Goal: Task Accomplishment & Management: Manage account settings

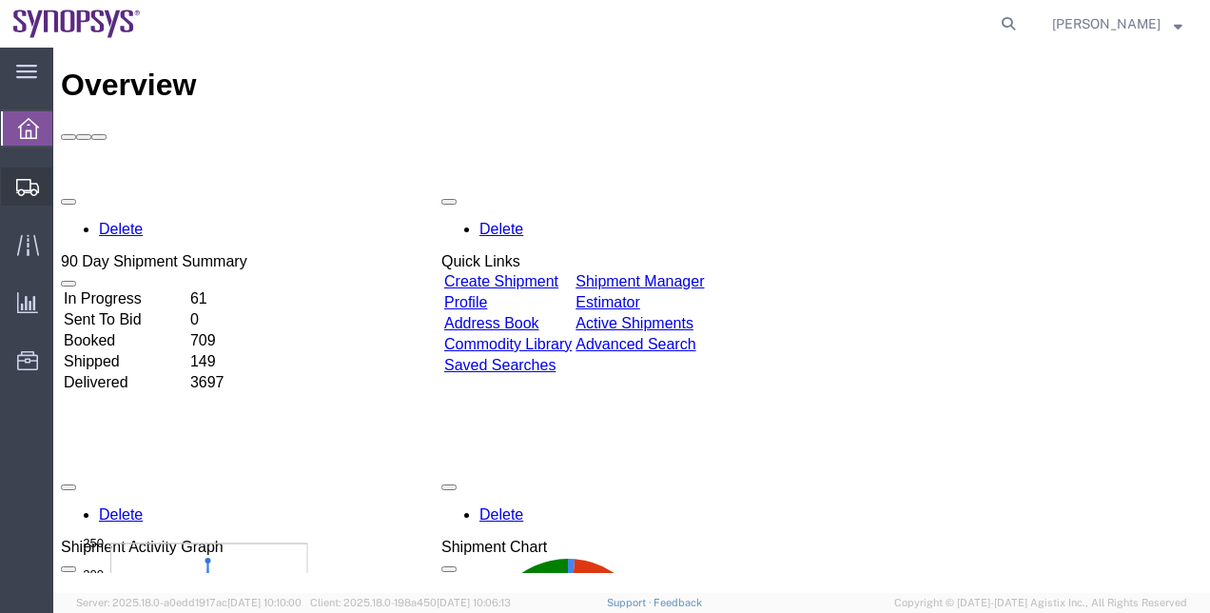
click at [0, 0] on span "Shipment Manager" at bounding box center [0, 0] width 0 height 0
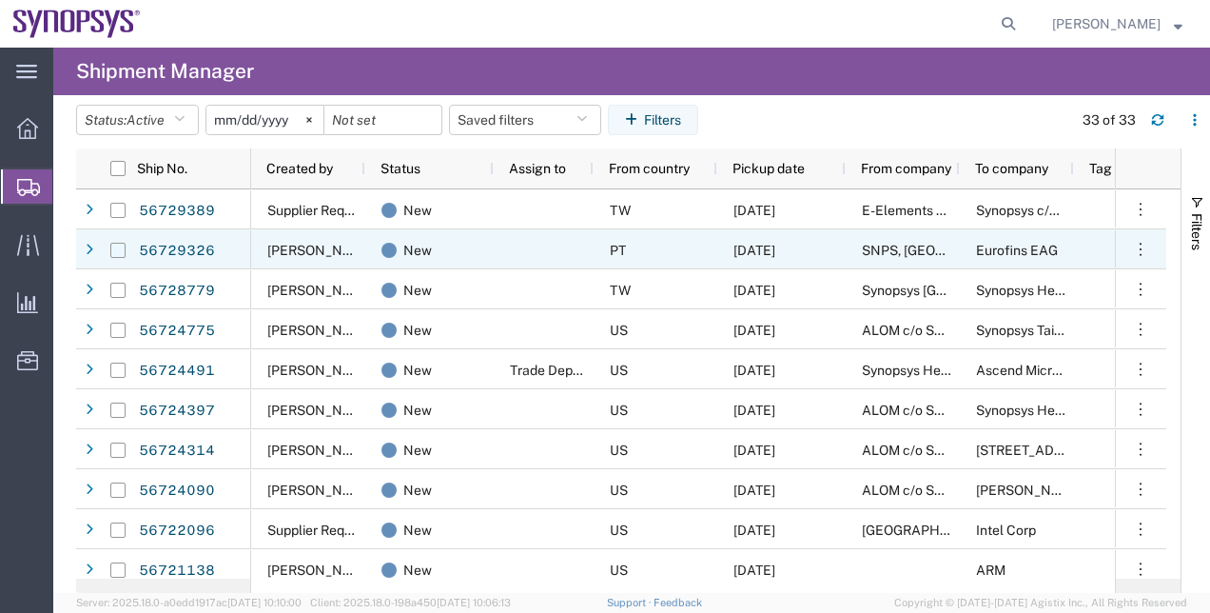
click at [113, 246] on input "Press Space to toggle row selection (unchecked)" at bounding box center [117, 250] width 15 height 15
checkbox input "true"
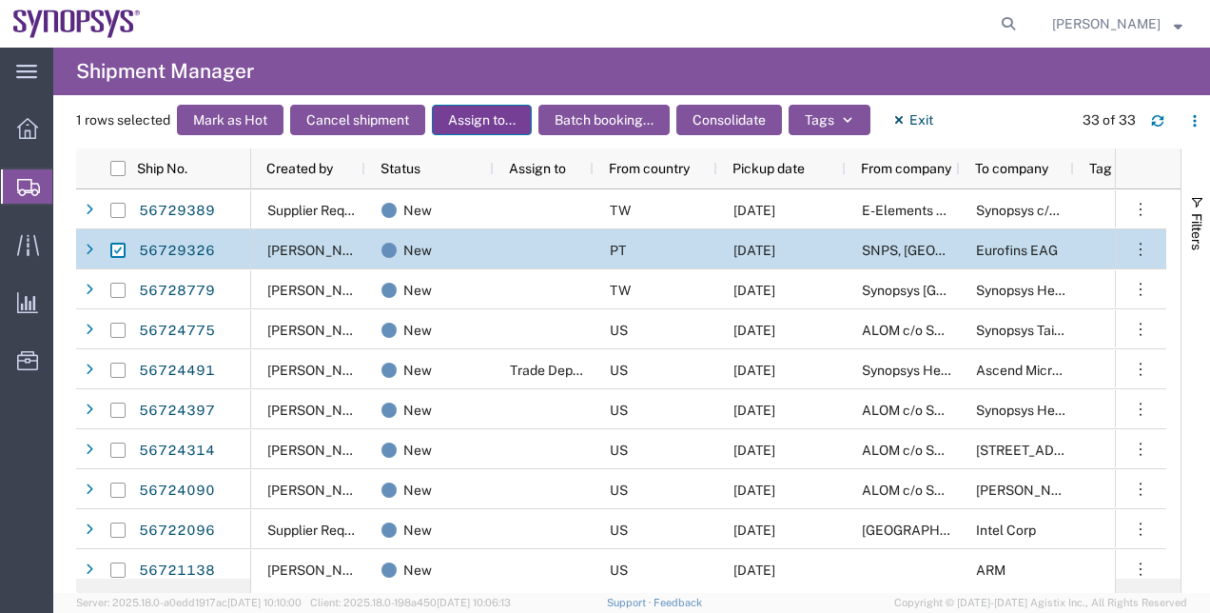
click at [481, 128] on button "Assign to..." at bounding box center [482, 120] width 100 height 30
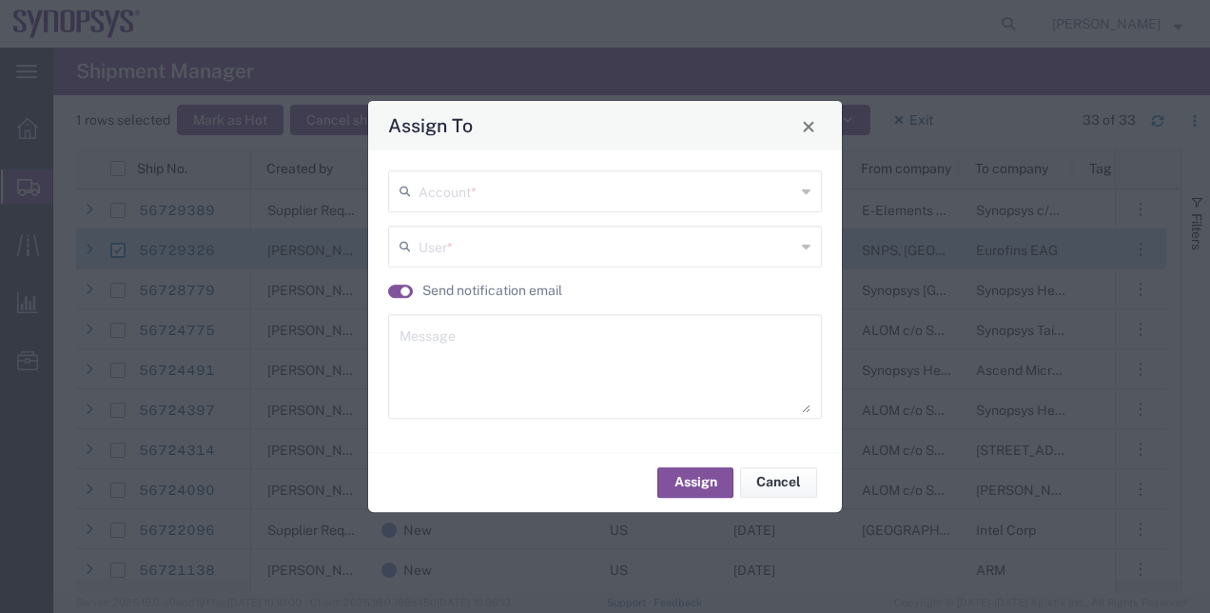
click at [446, 212] on div "Account *" at bounding box center [605, 191] width 434 height 42
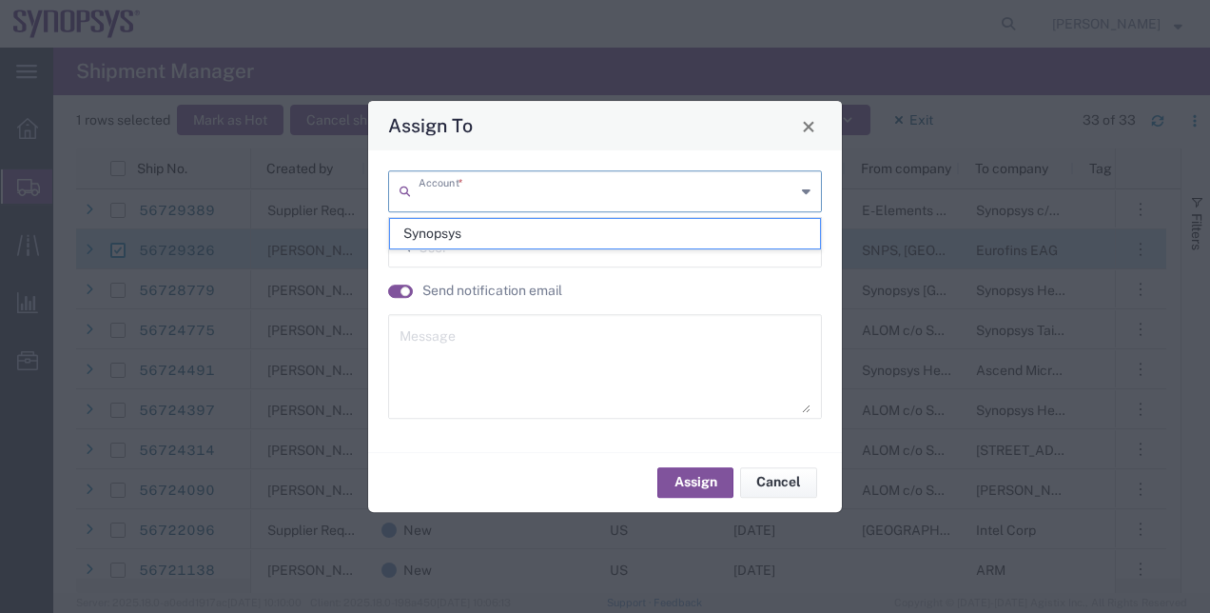
click at [444, 206] on input "text" at bounding box center [607, 189] width 377 height 33
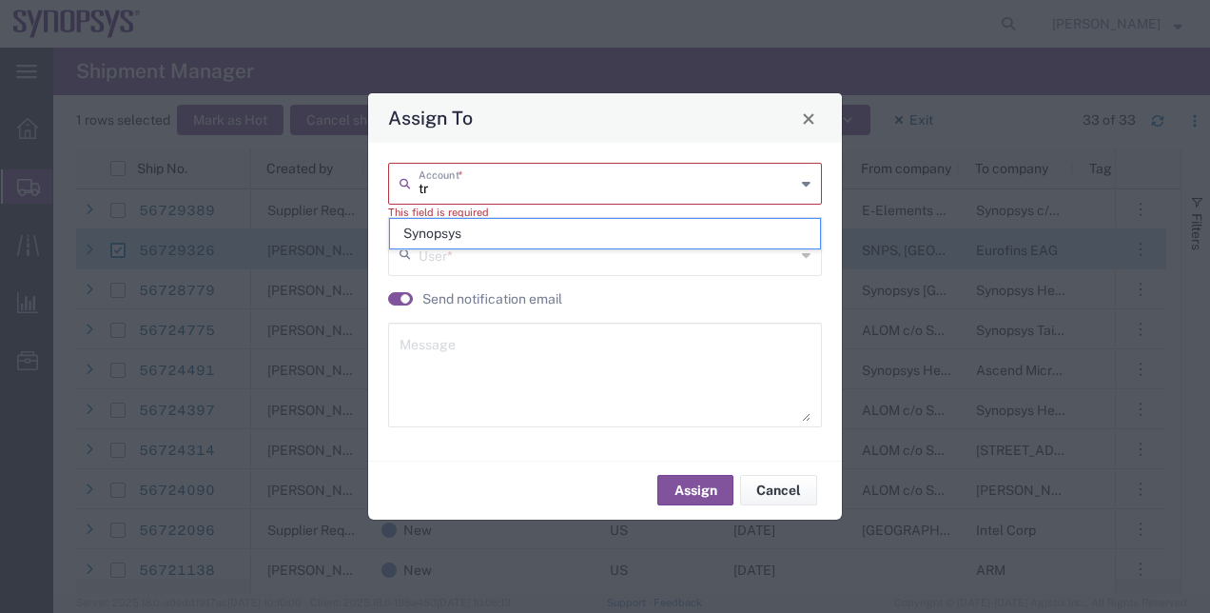
type input "t"
click at [445, 226] on span "Synopsys" at bounding box center [605, 233] width 431 height 29
type input "Synopsys"
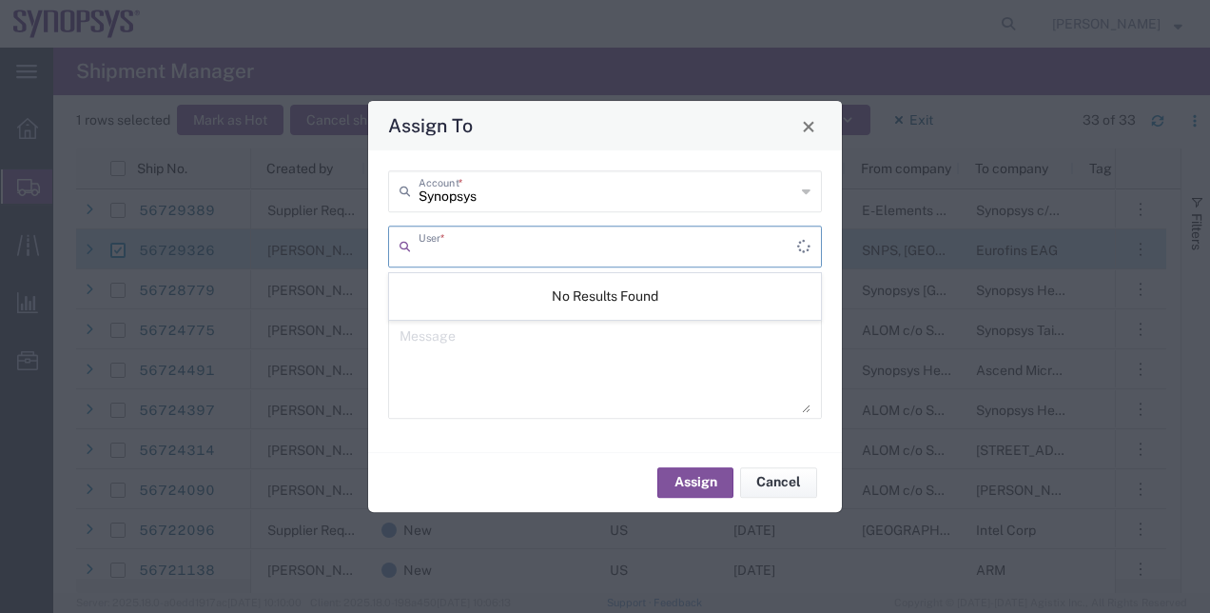
click at [446, 242] on input "text" at bounding box center [608, 244] width 379 height 33
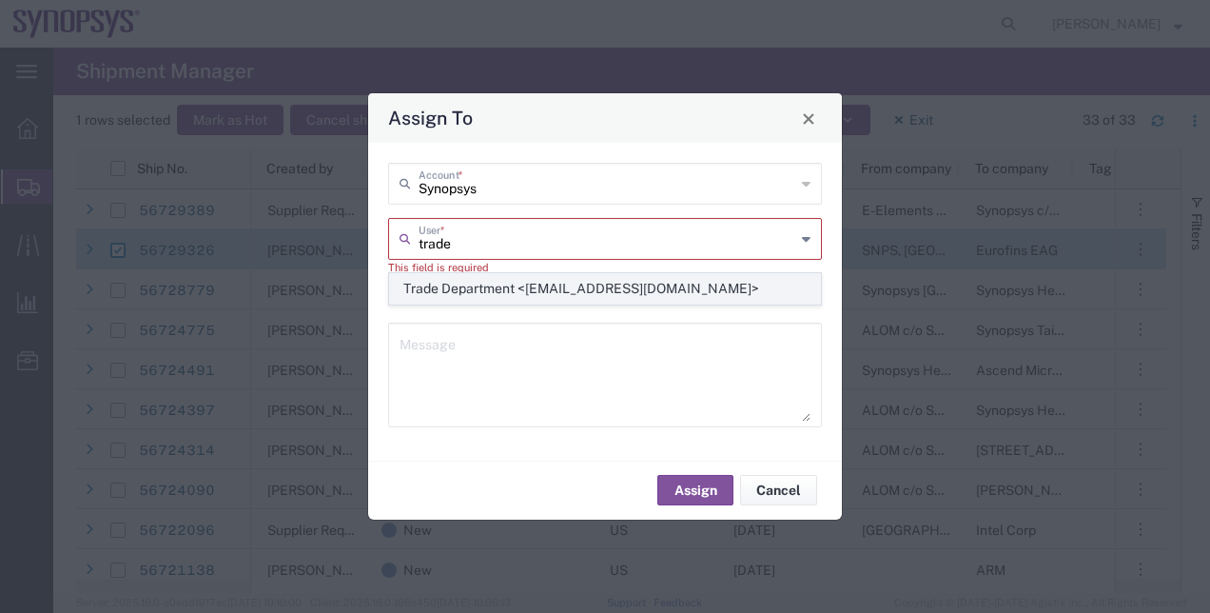
click at [499, 286] on span "Trade Department <trade@synopsys.com>" at bounding box center [605, 288] width 431 height 29
type input "Trade Department <trade@synopsys.com>"
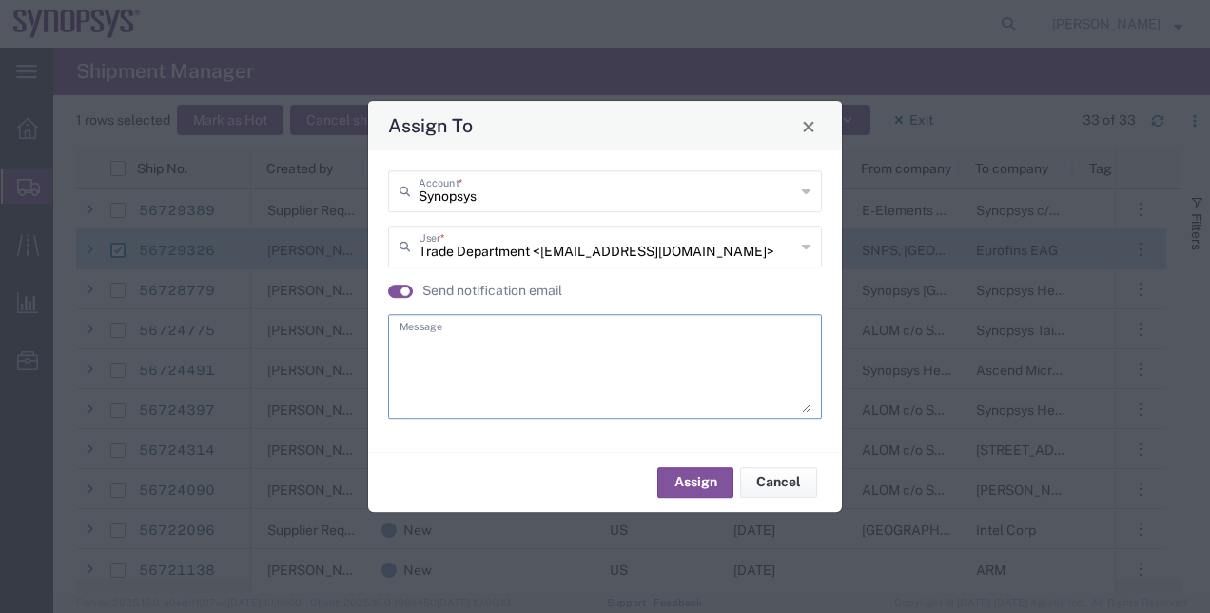
click at [513, 348] on textarea at bounding box center [605, 366] width 411 height 93
type textarea "."
click at [679, 482] on button "Assign" at bounding box center [695, 482] width 76 height 30
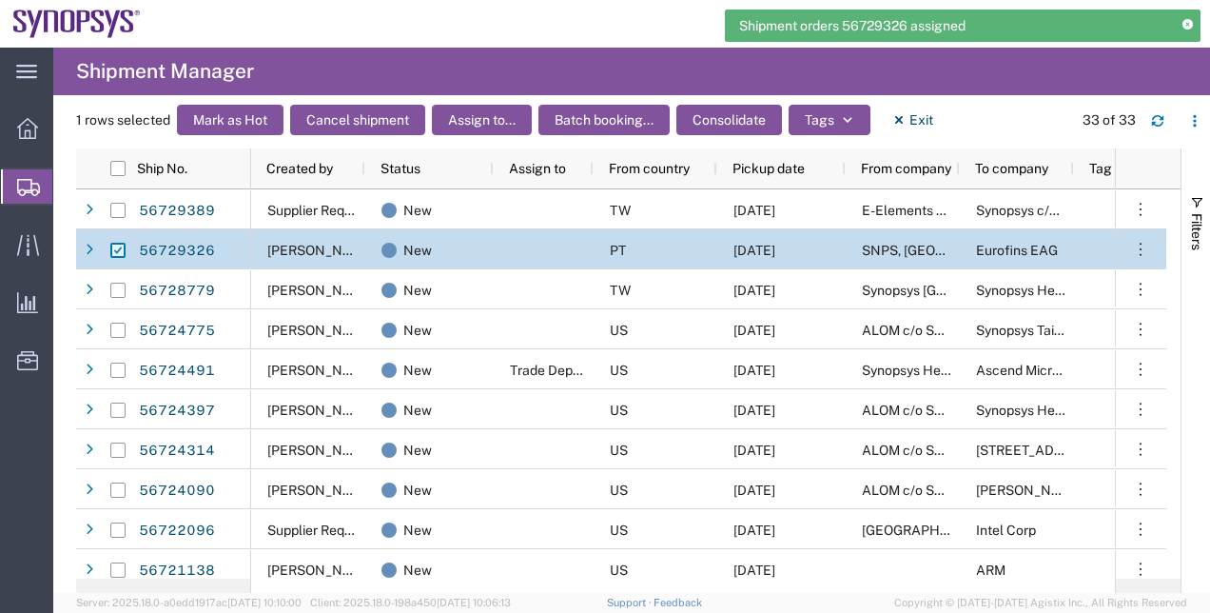
click at [124, 243] on input "Press Space to toggle row selection (checked)" at bounding box center [117, 250] width 15 height 15
checkbox input "false"
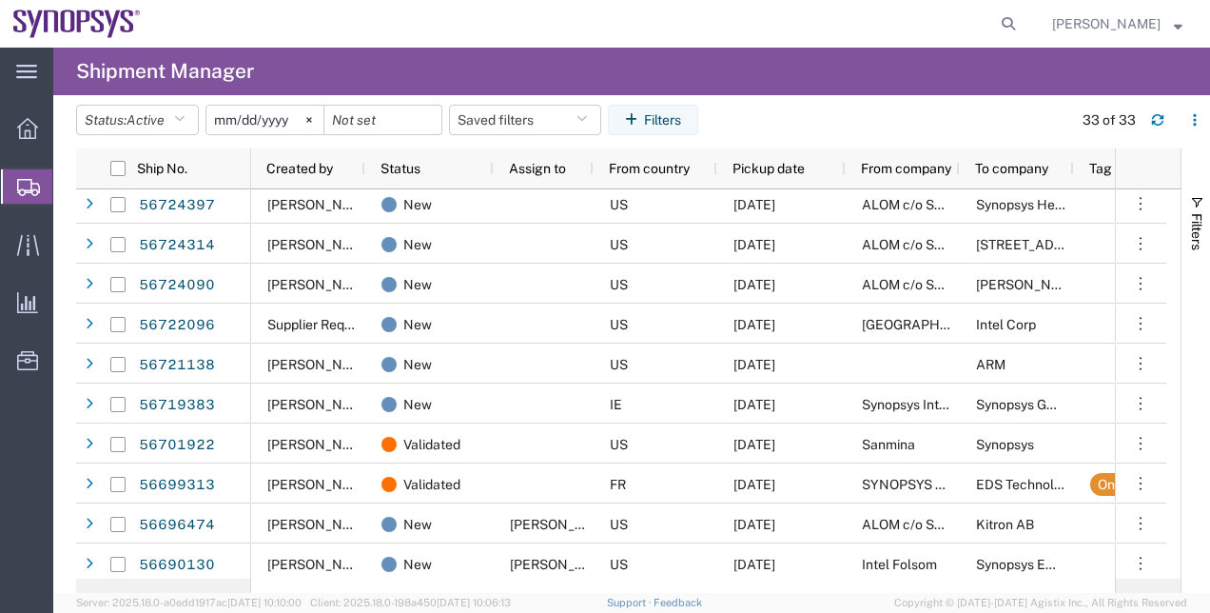
scroll to position [211, 0]
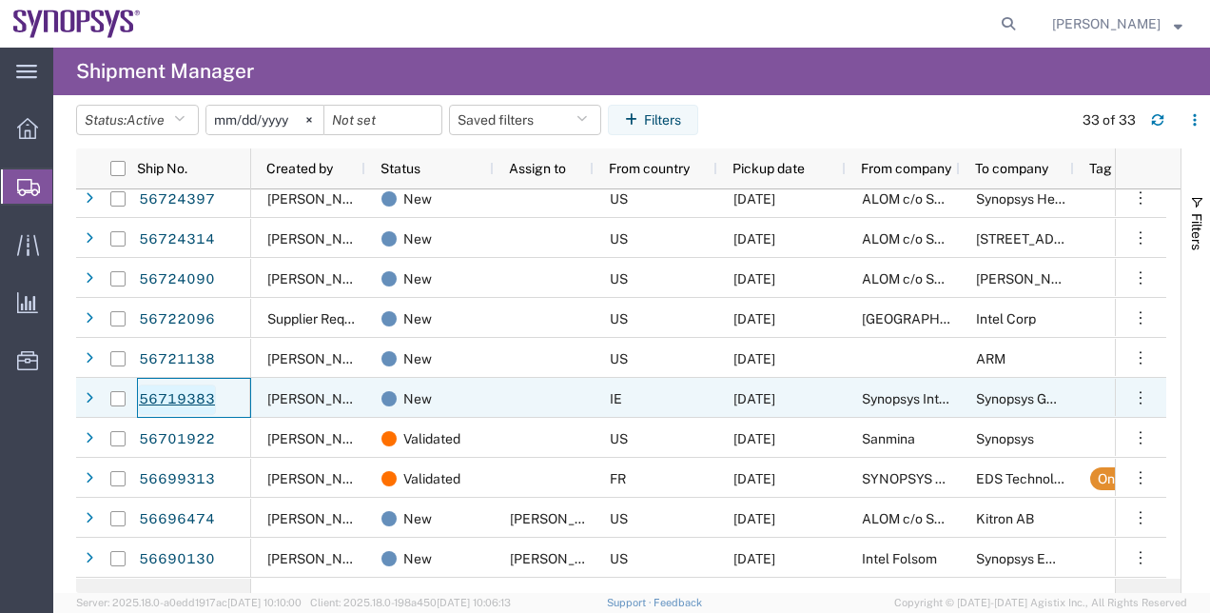
click at [149, 396] on link "56719383" at bounding box center [177, 399] width 78 height 30
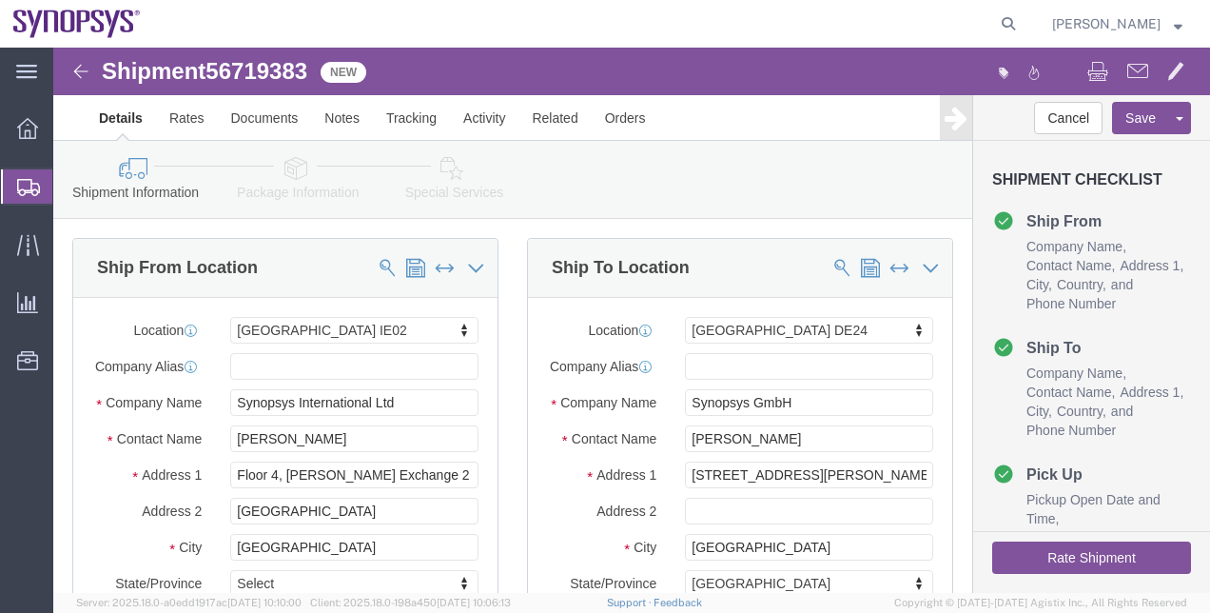
select select "63111"
select select "71411"
click at [0, 0] on span "Shipment Manager" at bounding box center [0, 0] width 0 height 0
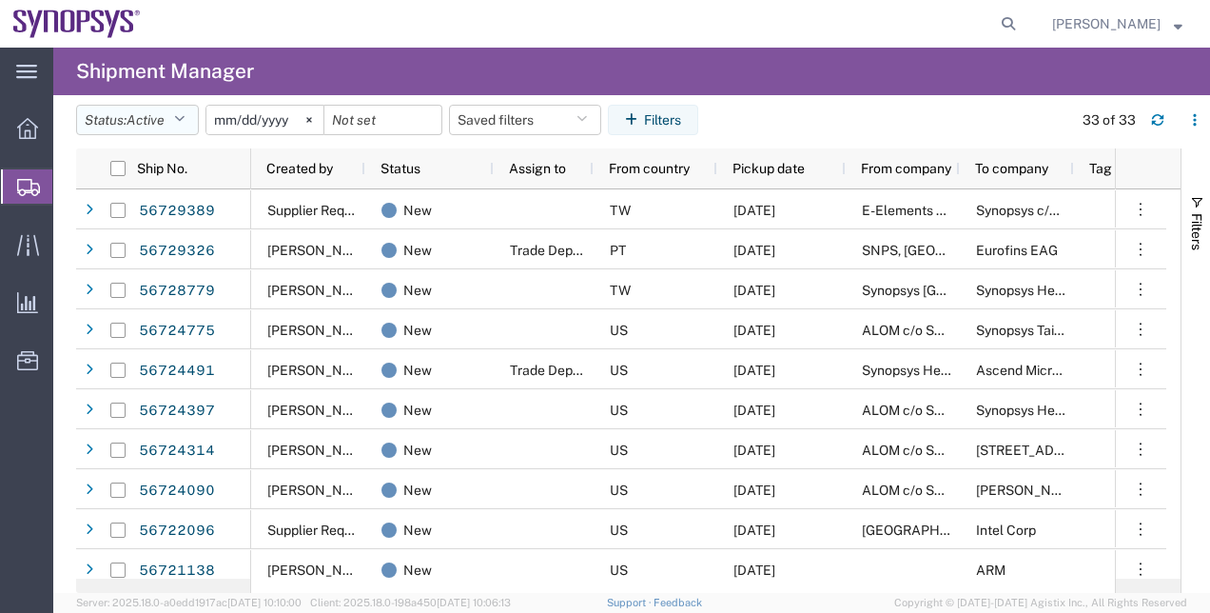
click at [177, 124] on button "Status: Active" at bounding box center [137, 120] width 123 height 30
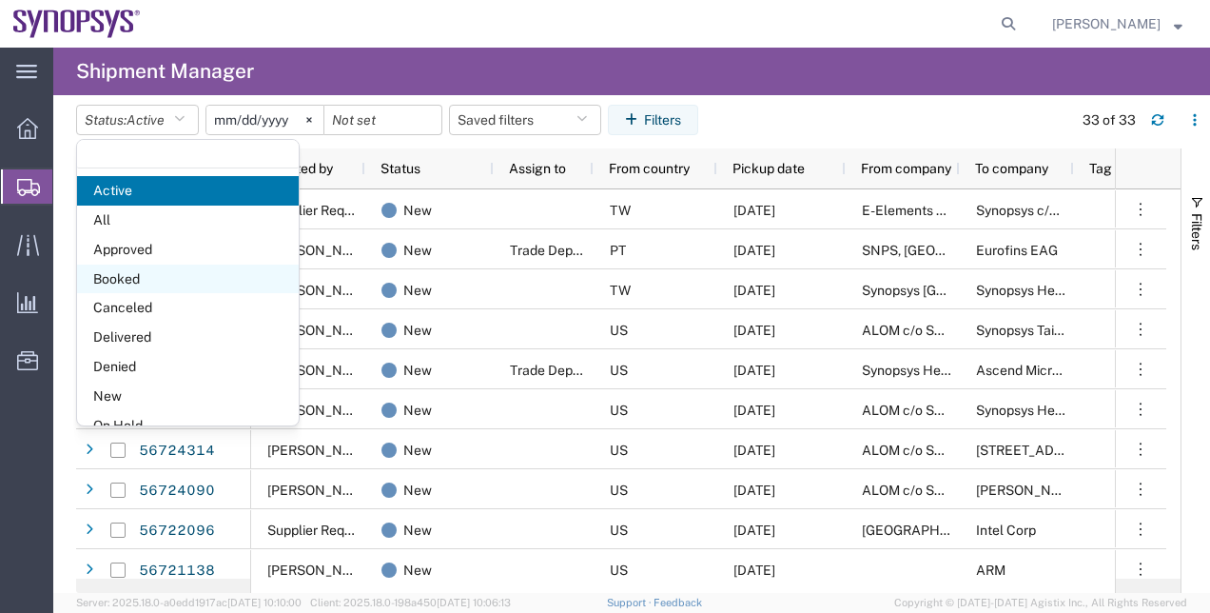
click at [192, 274] on span "Booked" at bounding box center [188, 279] width 222 height 29
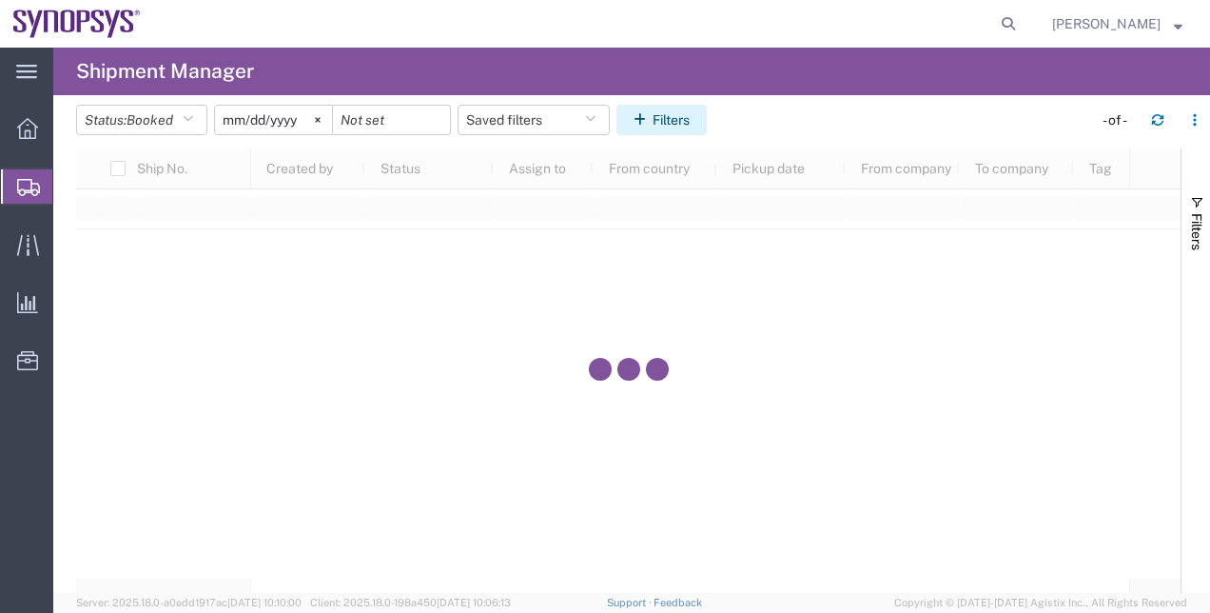
click at [638, 105] on button "Filters" at bounding box center [662, 120] width 90 height 30
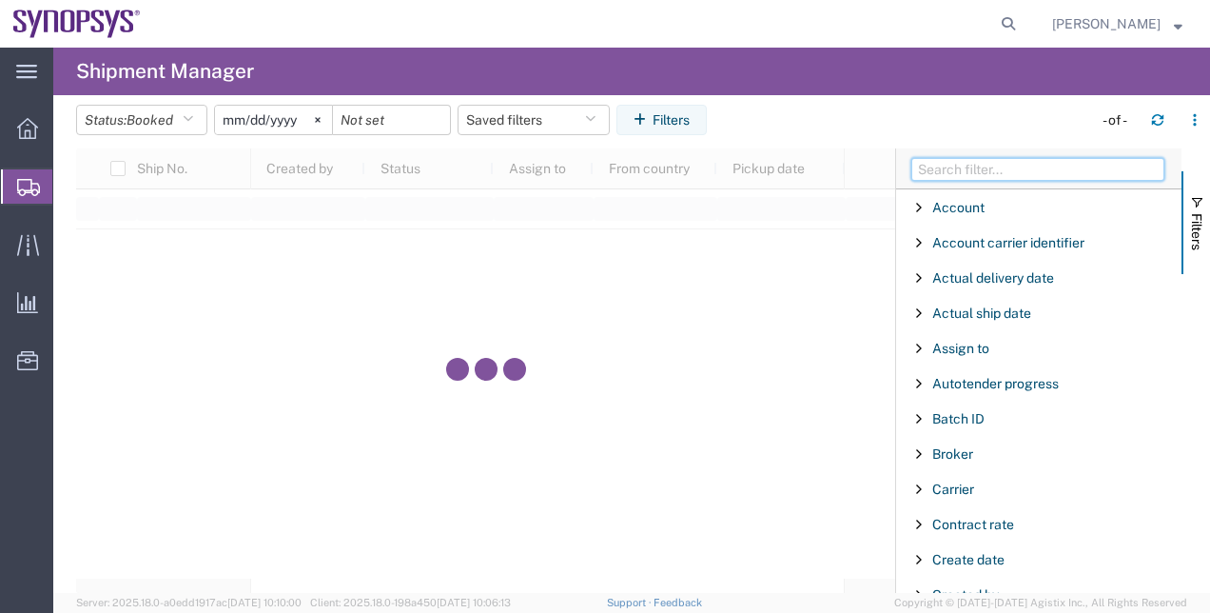
click at [964, 175] on input "Filter Columns Input" at bounding box center [1038, 169] width 253 height 23
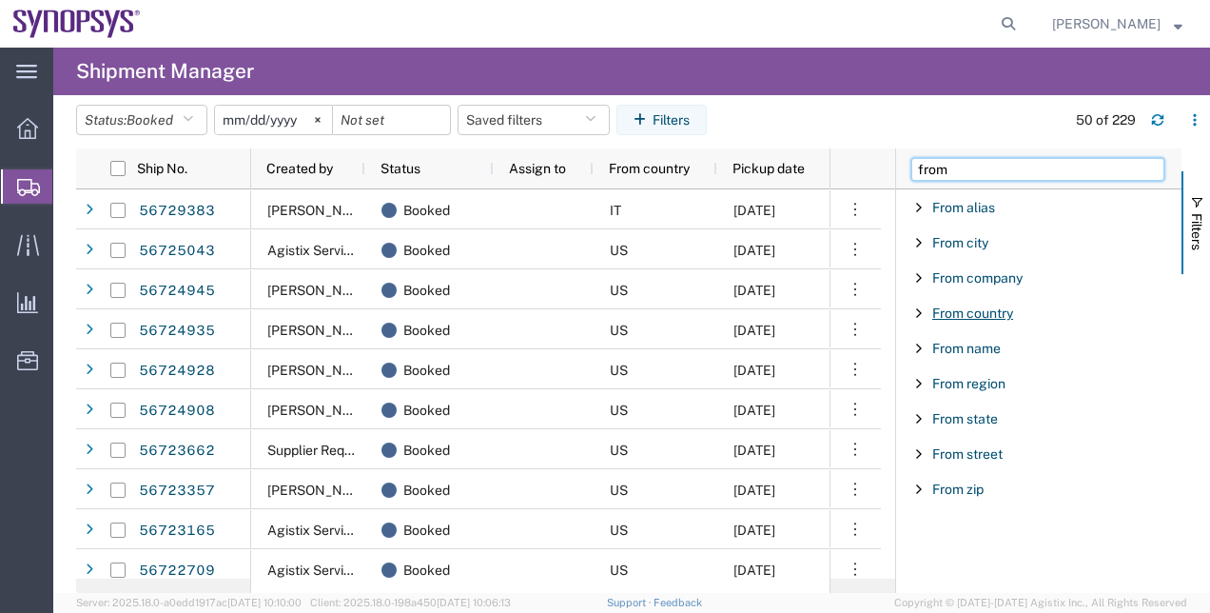
type input "from"
click at [993, 312] on span "From country" at bounding box center [972, 312] width 81 height 15
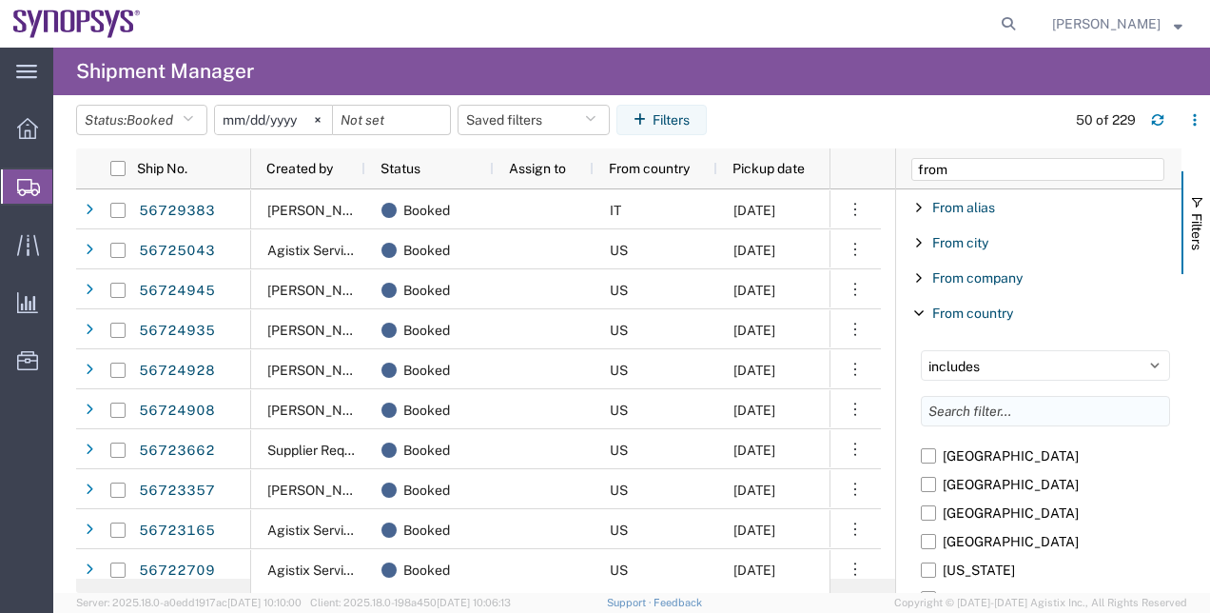
click at [983, 410] on input "Filter List 9 Filters" at bounding box center [1045, 411] width 249 height 30
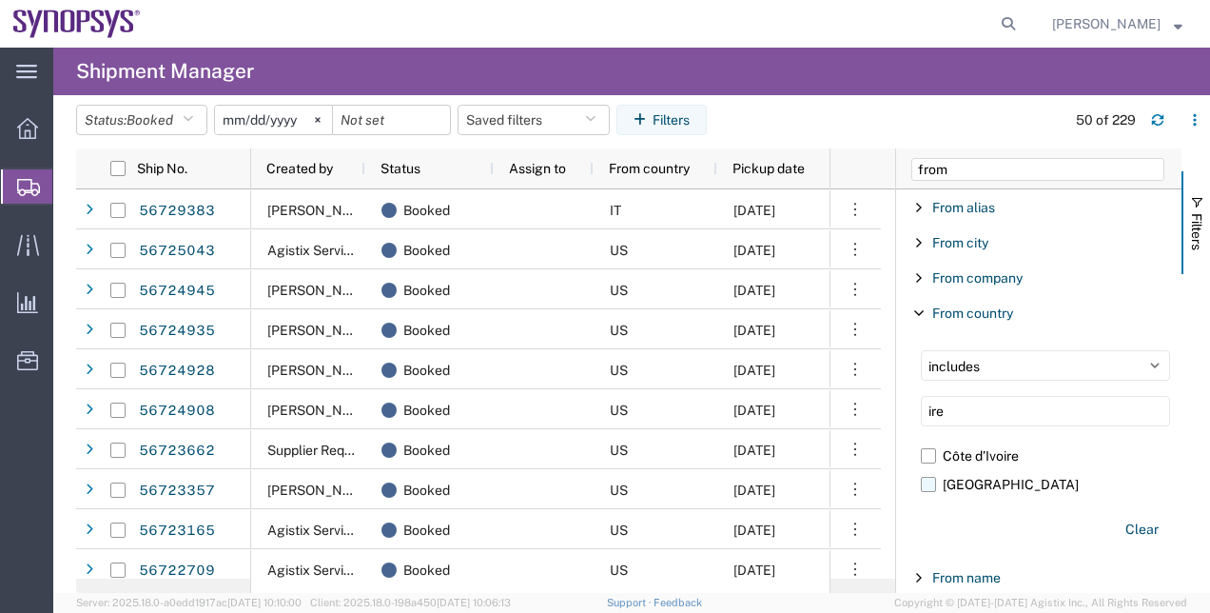
type input "ire"
click at [946, 487] on label "Ireland" at bounding box center [1045, 484] width 249 height 29
click at [0, 0] on input "Ireland" at bounding box center [0, 0] width 0 height 0
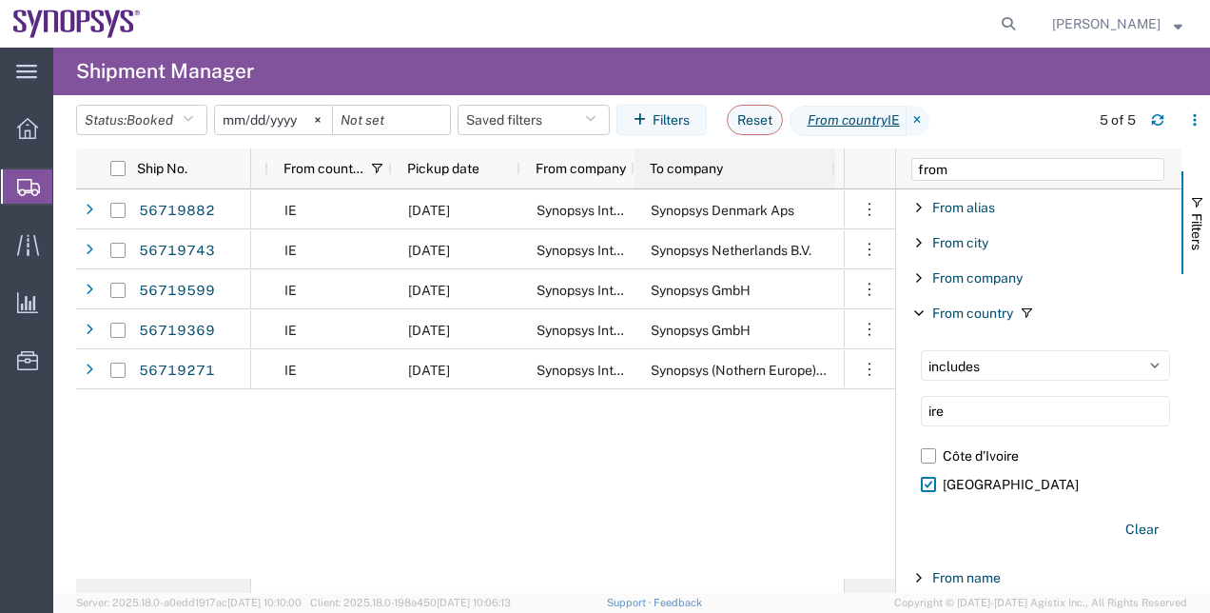
drag, startPoint x: 746, startPoint y: 170, endPoint x: 833, endPoint y: 178, distance: 86.9
click at [833, 178] on div at bounding box center [835, 168] width 8 height 40
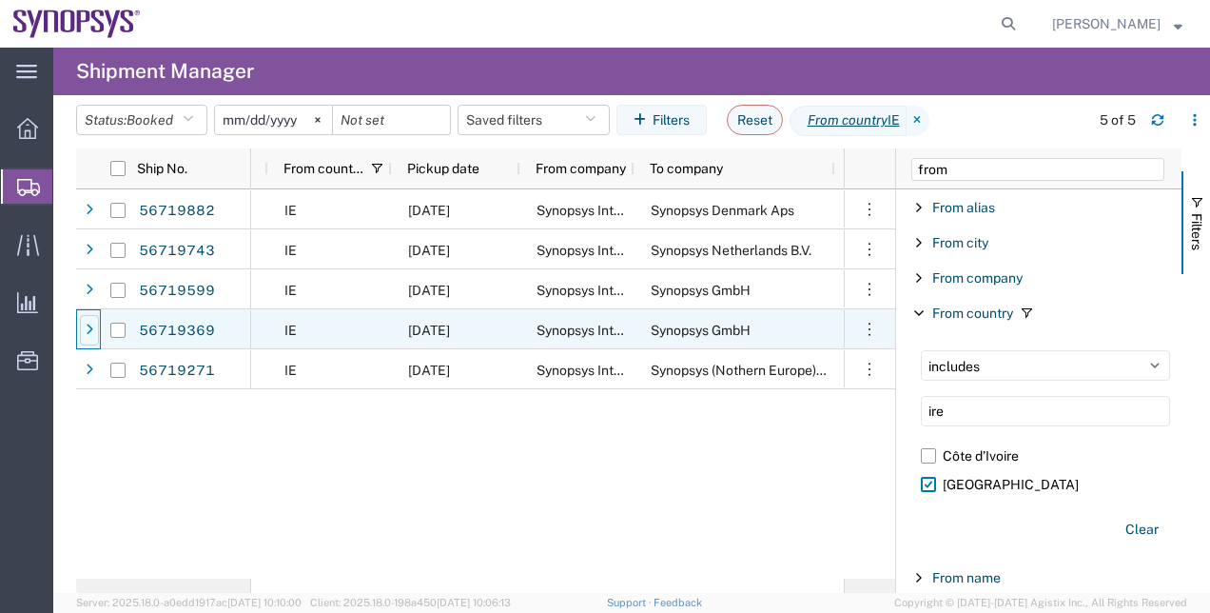
click at [91, 320] on div at bounding box center [89, 330] width 19 height 30
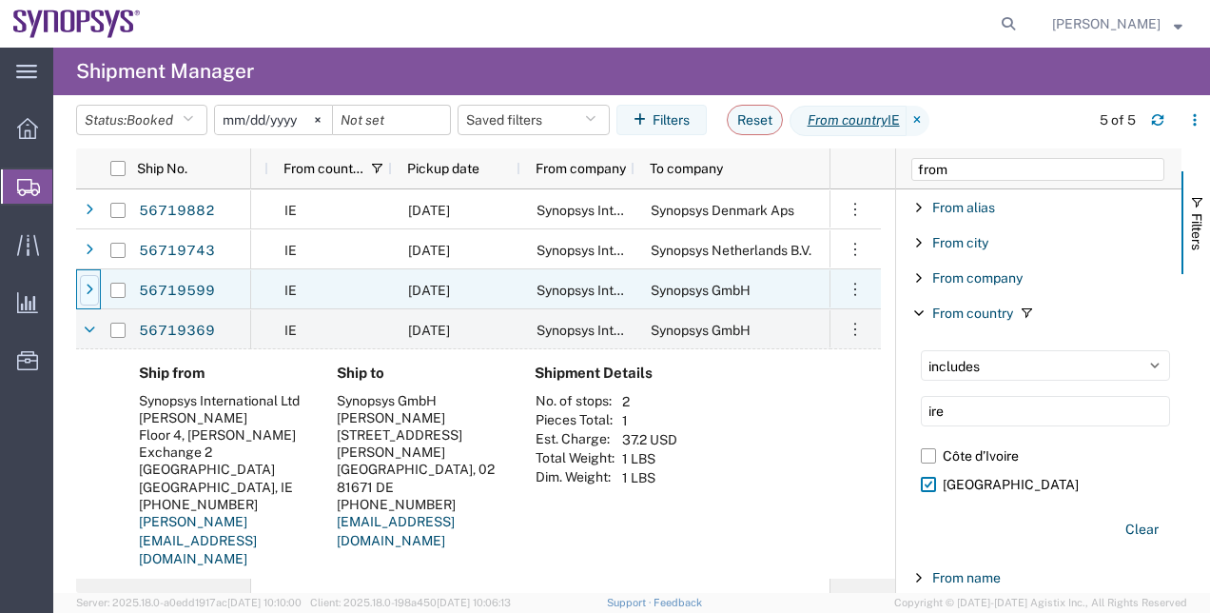
click at [86, 295] on icon at bounding box center [90, 290] width 8 height 13
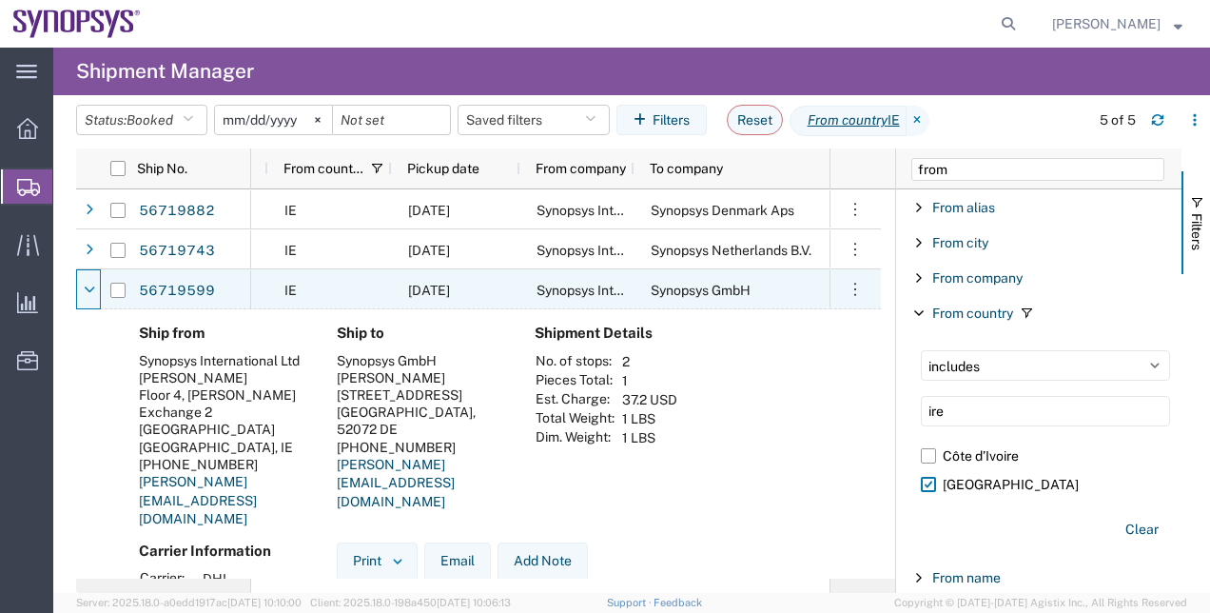
click at [86, 295] on icon at bounding box center [89, 290] width 11 height 13
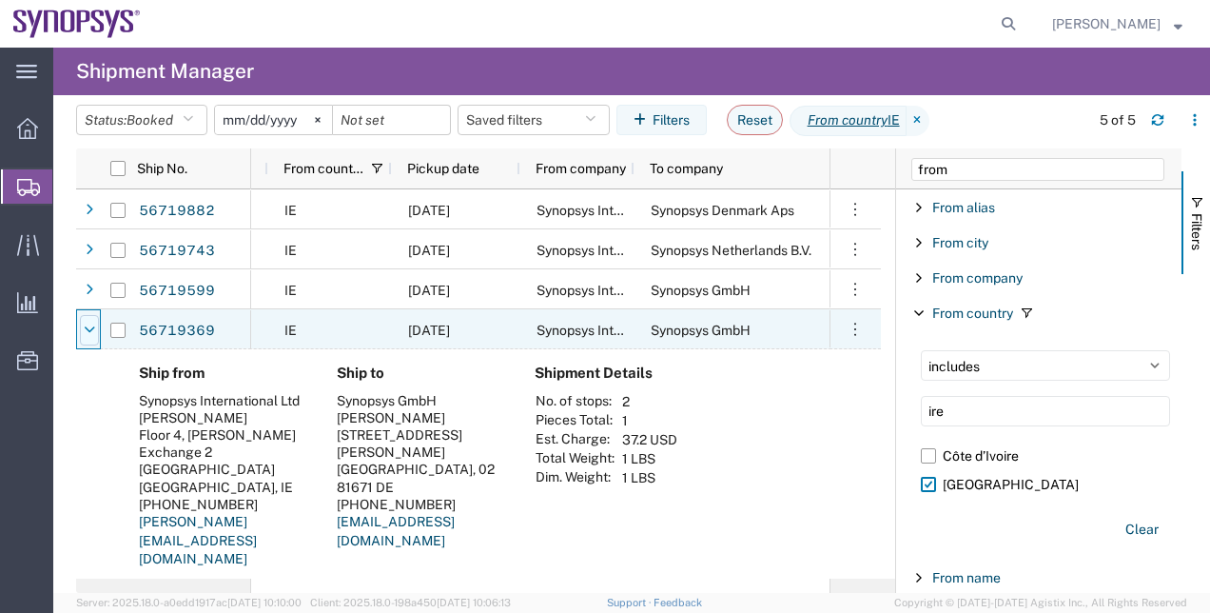
click at [88, 321] on div at bounding box center [89, 330] width 19 height 30
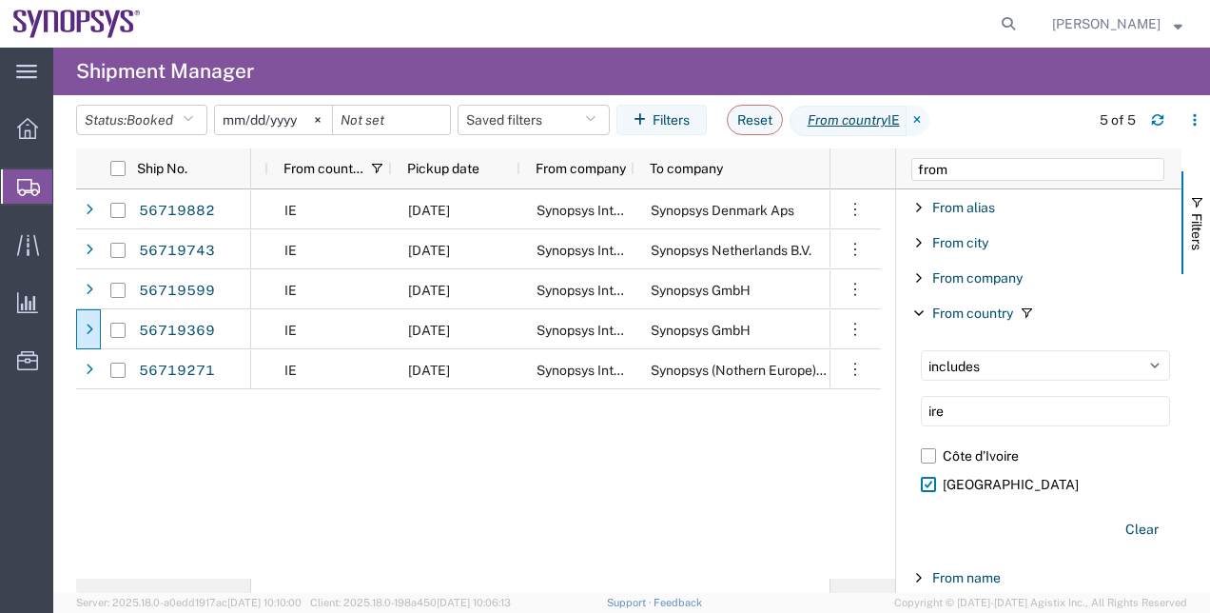
click at [0, 0] on span "Shipment Manager" at bounding box center [0, 0] width 0 height 0
click at [800, 556] on div "Booked IE 09/04/2025 Synopsys International Ltd Synopsys Denmark Aps SMAL Booke…" at bounding box center [540, 383] width 579 height 389
click at [0, 0] on span "Shipment Manager" at bounding box center [0, 0] width 0 height 0
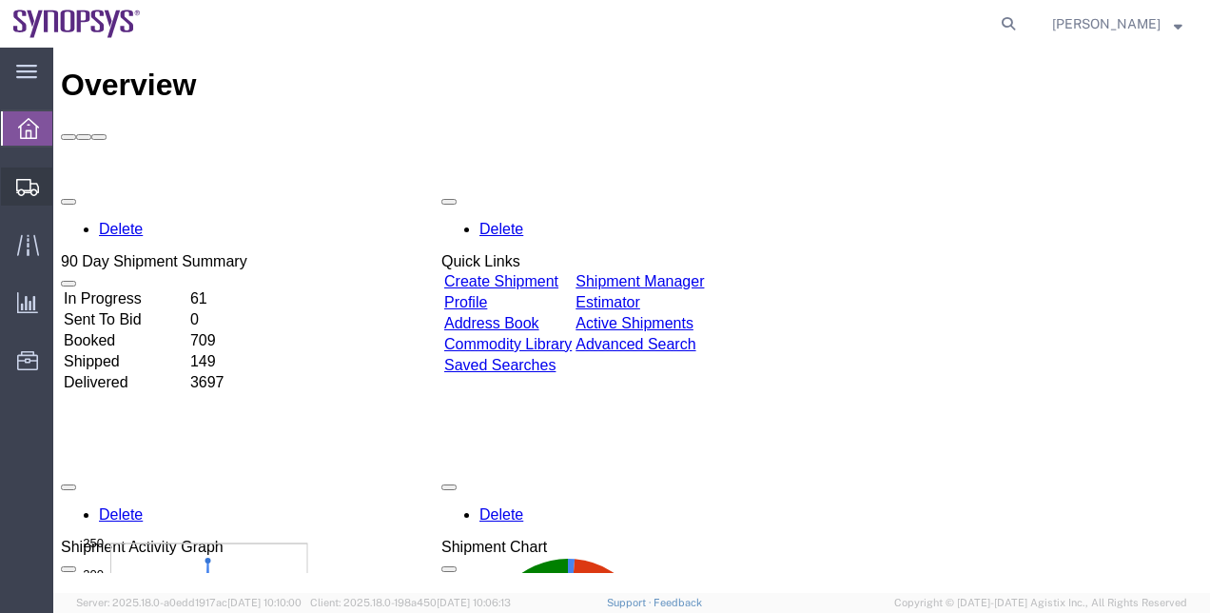
click at [0, 0] on span "Shipment Manager" at bounding box center [0, 0] width 0 height 0
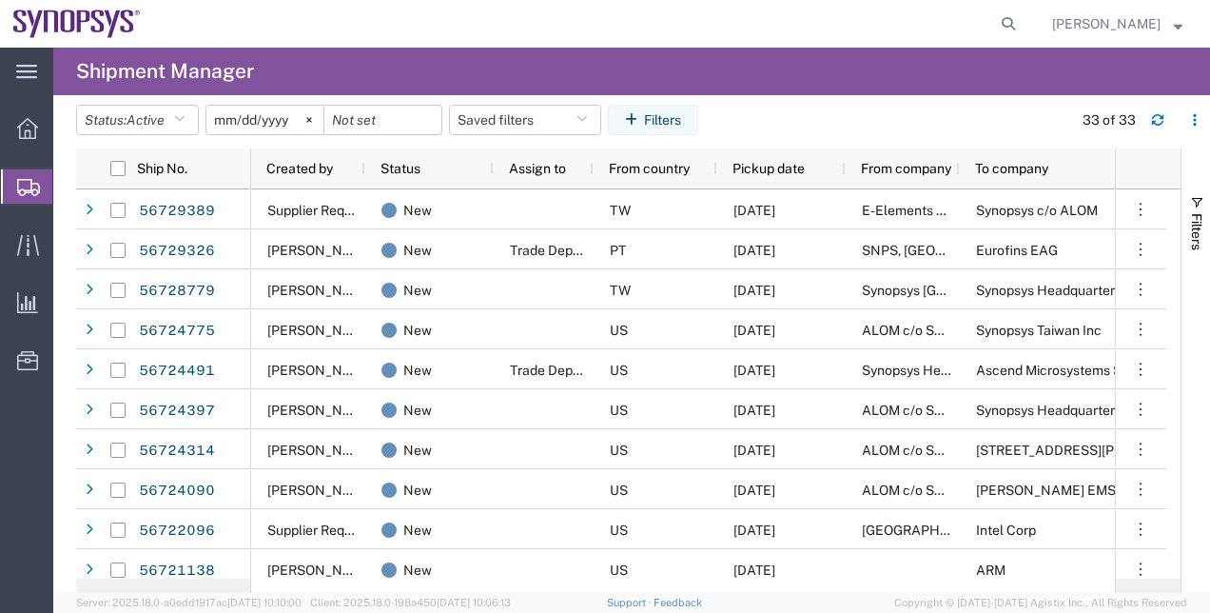
click at [1131, 82] on agx-page-header "Shipment Manager" at bounding box center [631, 72] width 1157 height 48
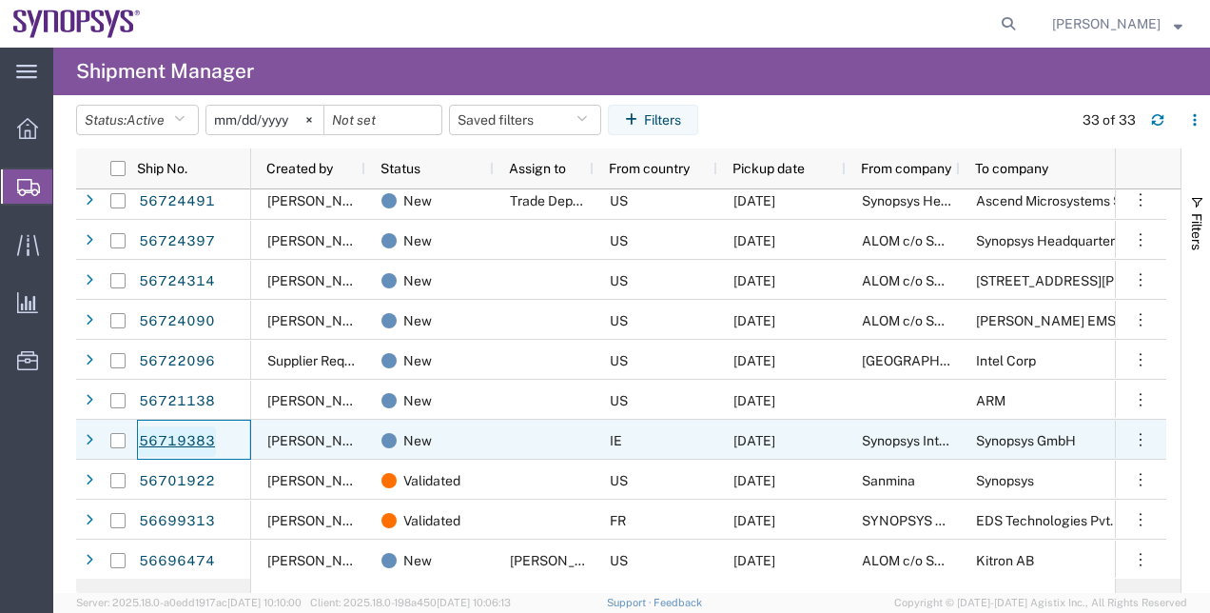
click at [173, 436] on link "56719383" at bounding box center [177, 441] width 78 height 30
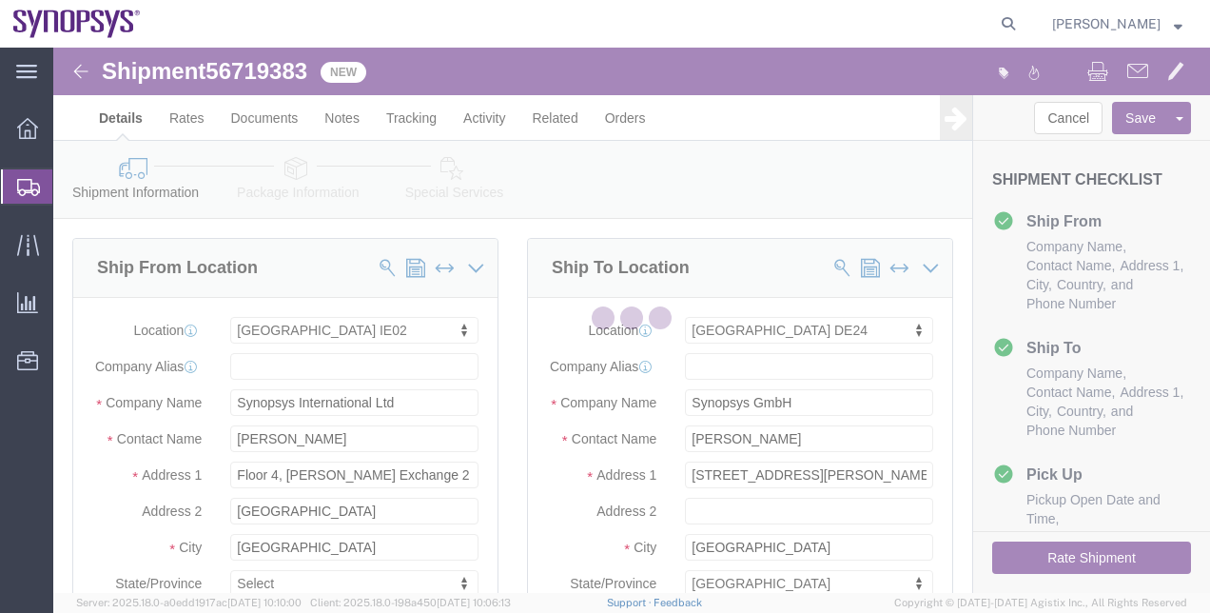
select select "63111"
select select "71411"
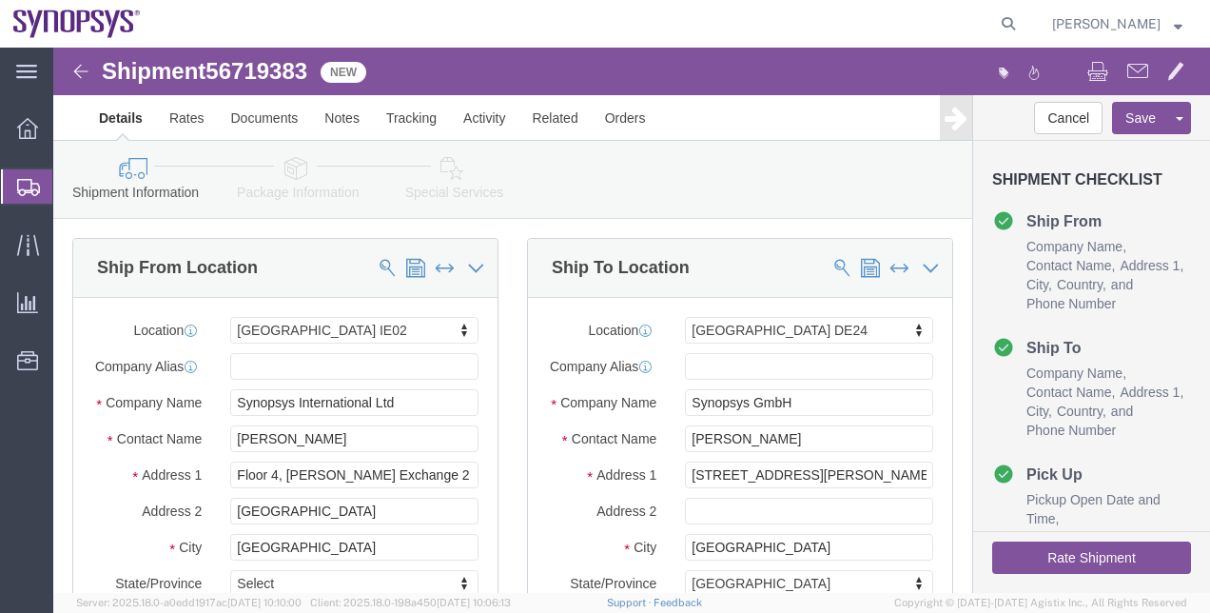
click span "56719383"
copy span "56719383"
click icon
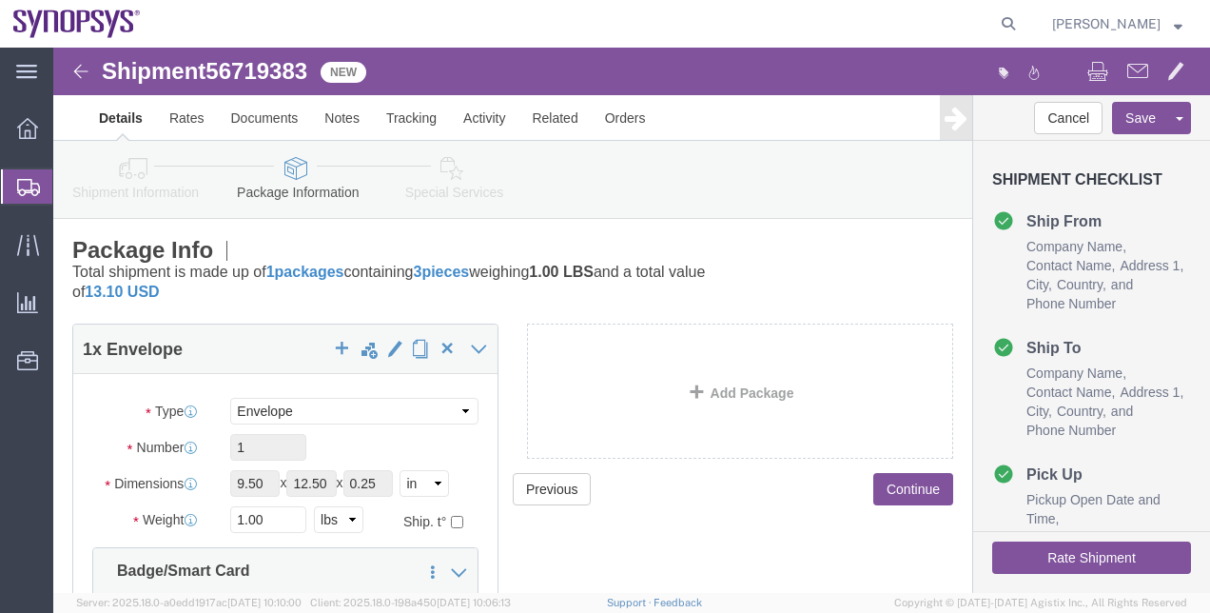
click at [0, 0] on span "Shipment Manager" at bounding box center [0, 0] width 0 height 0
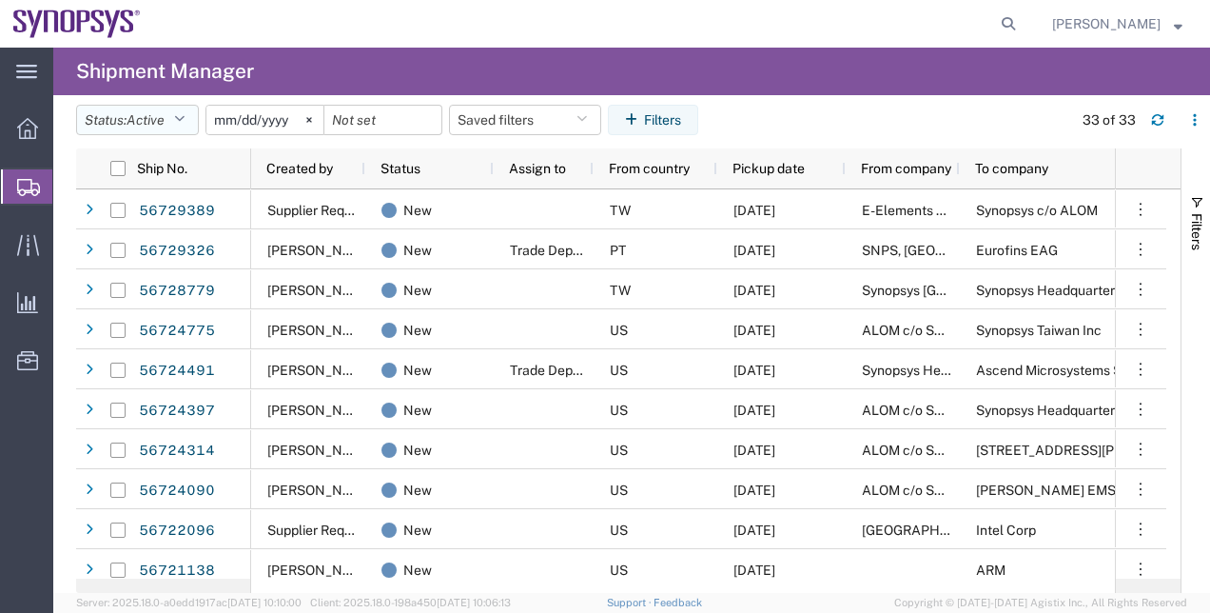
click at [165, 124] on span "Active" at bounding box center [146, 119] width 38 height 15
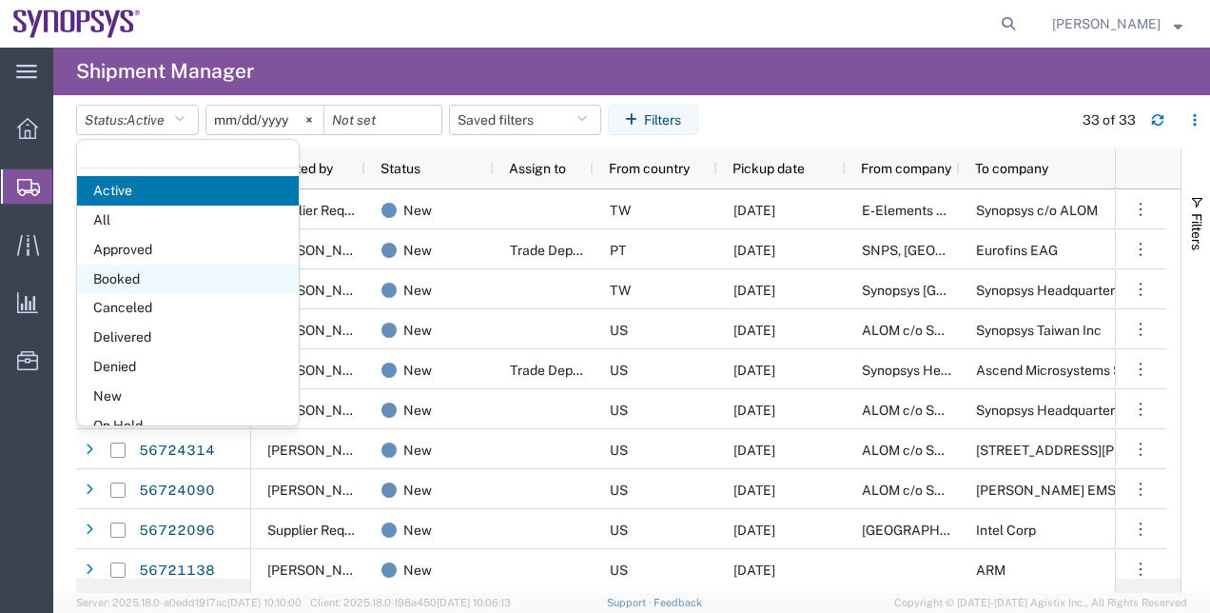
click at [215, 284] on span "Booked" at bounding box center [188, 279] width 222 height 29
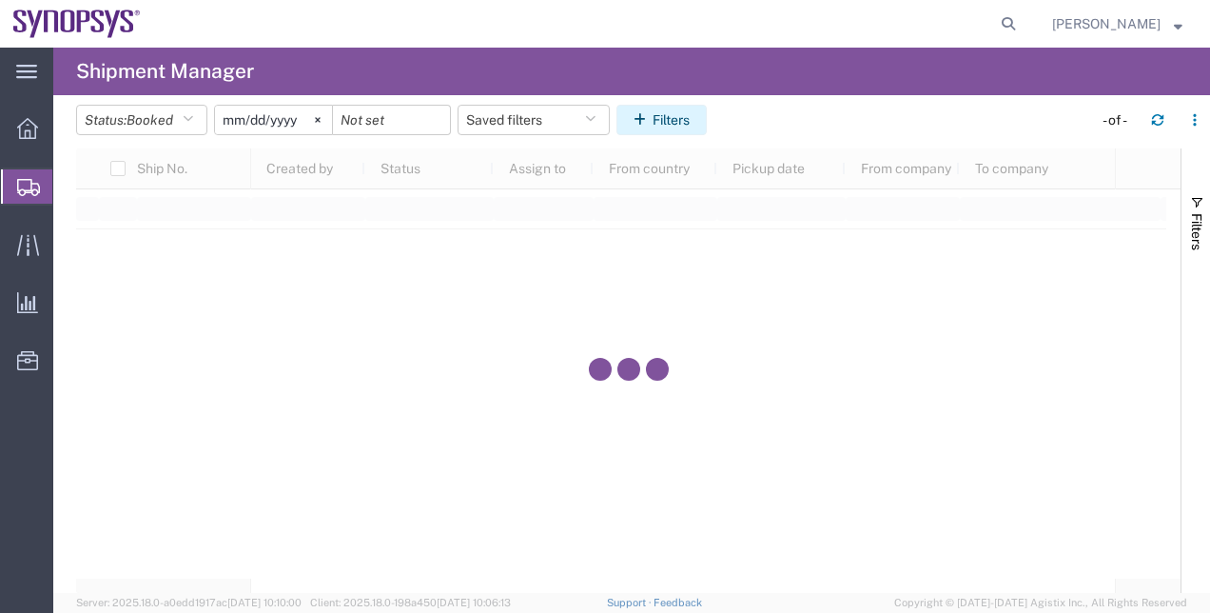
click at [653, 124] on icon "button" at bounding box center [643, 119] width 19 height 13
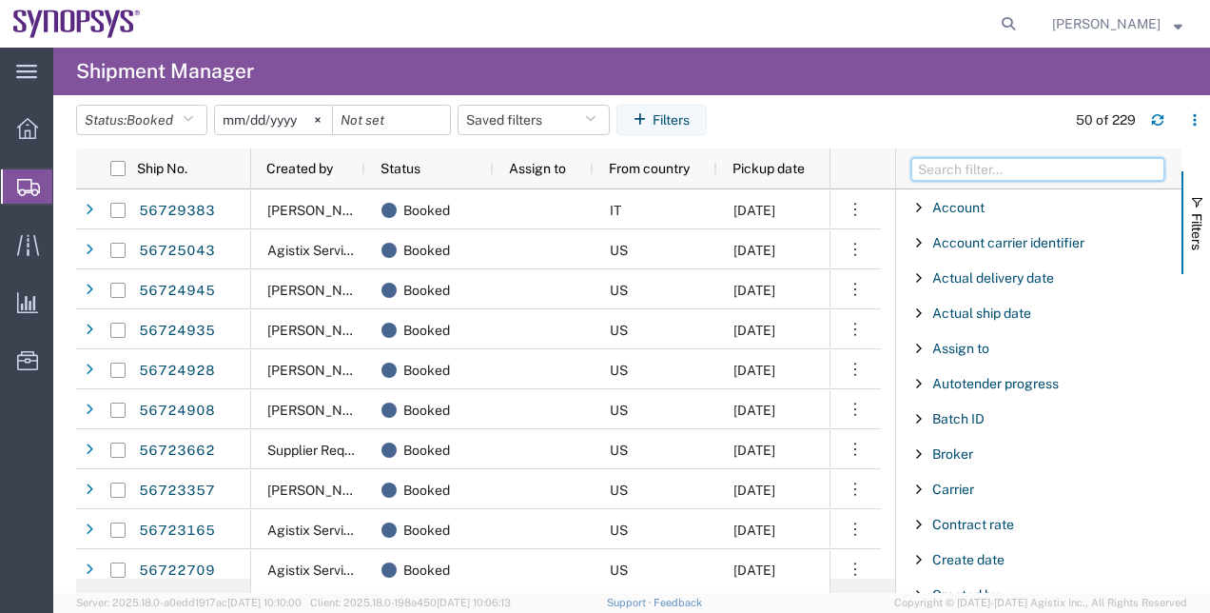
click at [989, 166] on input "Filter Columns Input" at bounding box center [1038, 169] width 253 height 23
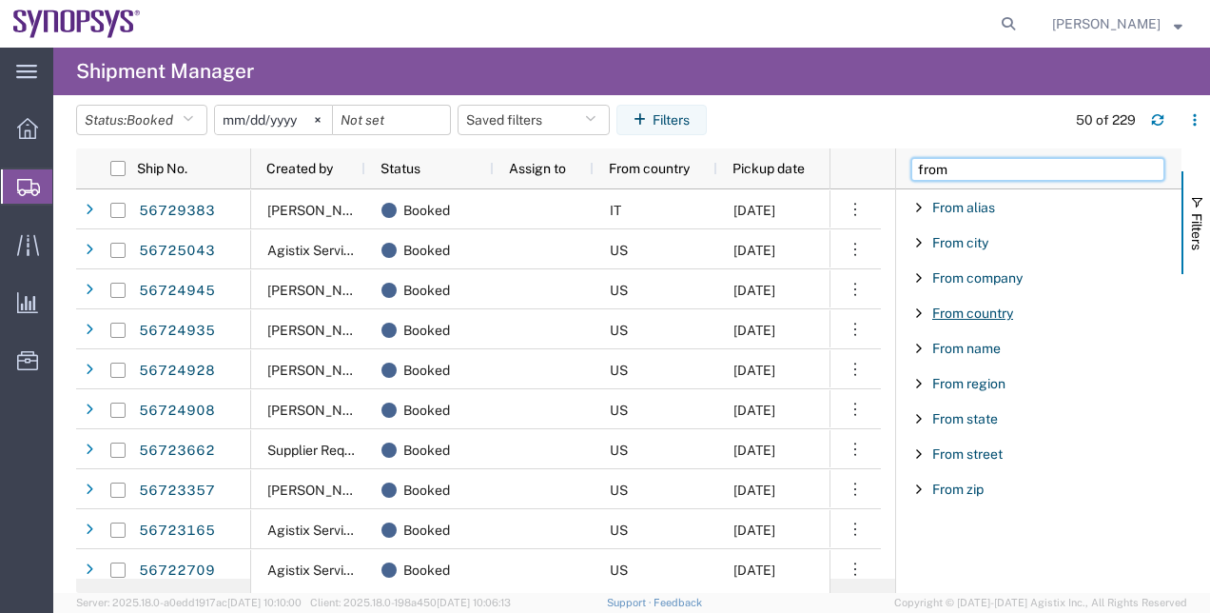
type input "from"
click at [978, 310] on span "From country" at bounding box center [972, 312] width 81 height 15
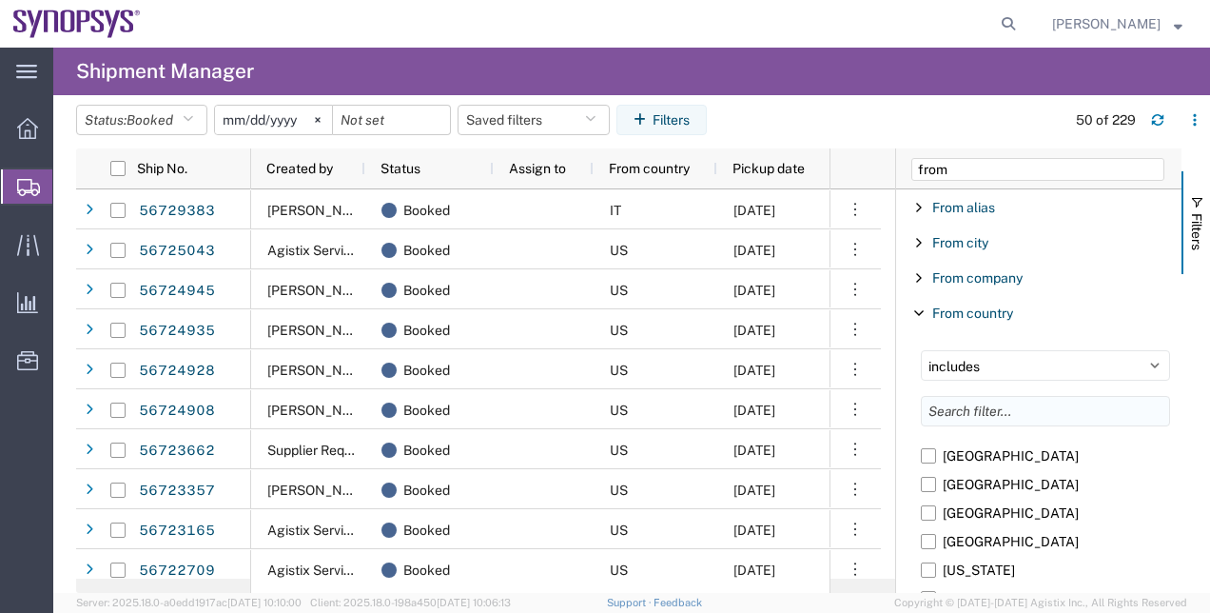
click at [984, 406] on input "Filter List 9 Filters" at bounding box center [1045, 411] width 249 height 30
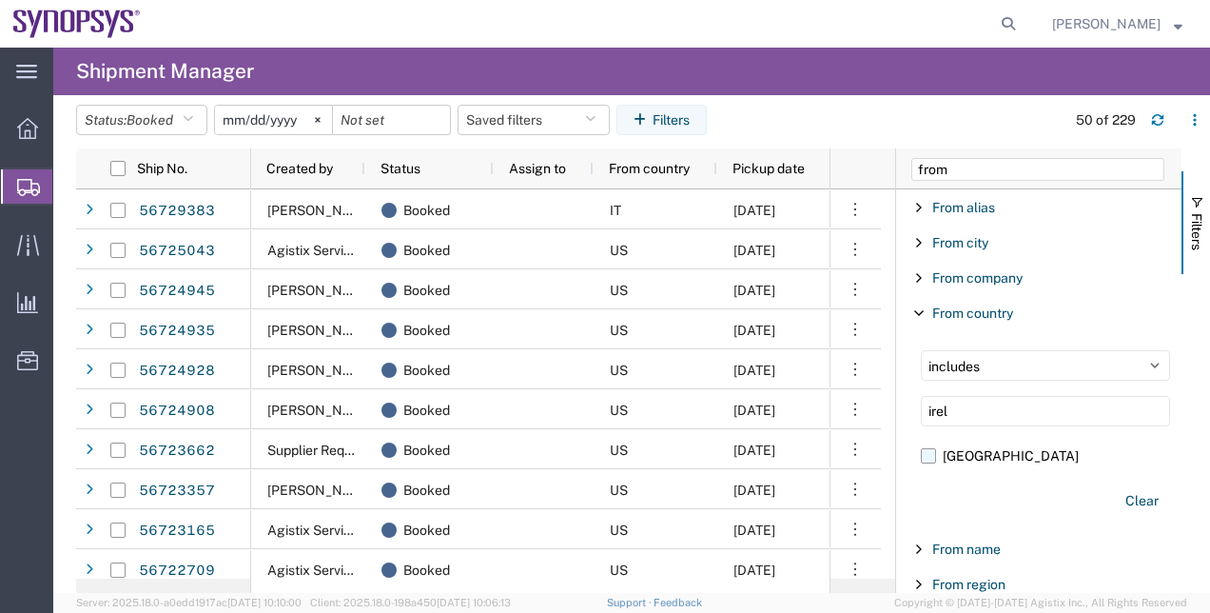
type input "irel"
click at [952, 451] on label "Ireland" at bounding box center [1045, 456] width 249 height 29
click at [0, 0] on input "Ireland" at bounding box center [0, 0] width 0 height 0
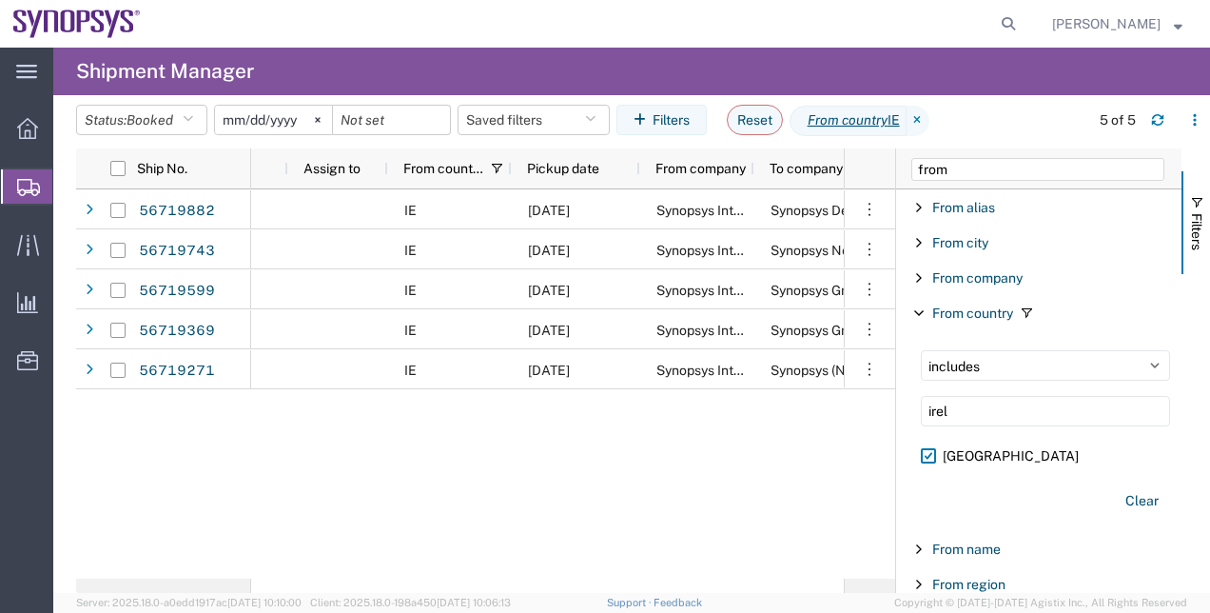
scroll to position [0, 287]
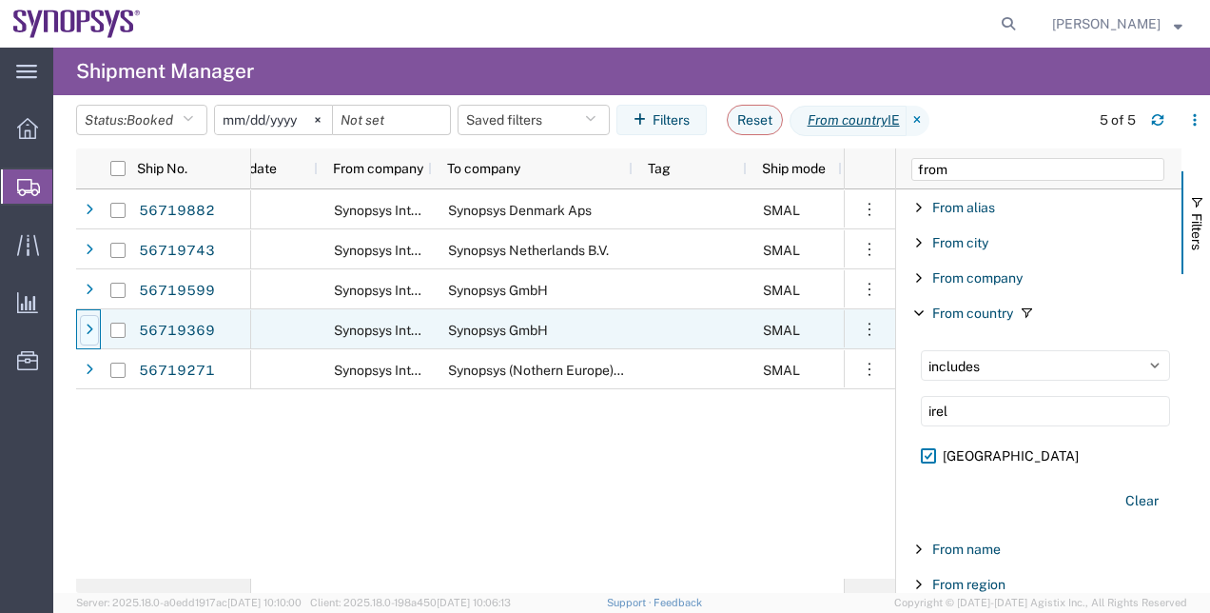
click at [89, 325] on icon at bounding box center [90, 330] width 8 height 13
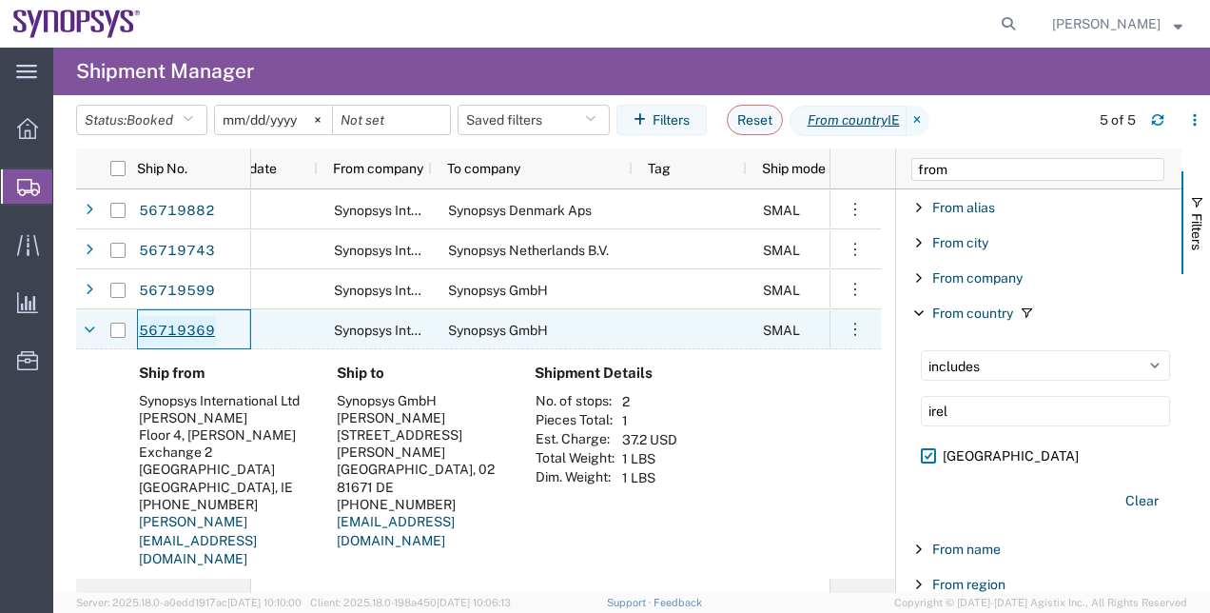
click at [161, 322] on link "56719369" at bounding box center [177, 331] width 78 height 30
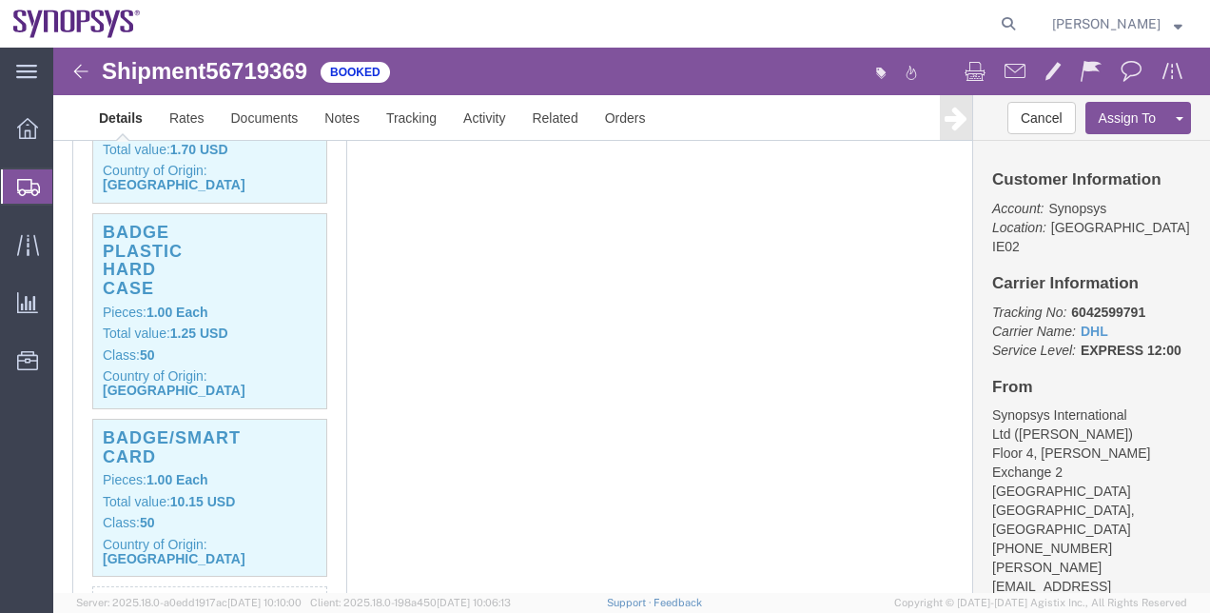
click span "56719369"
copy span "56719369"
click at [0, 0] on span "Shipment Manager" at bounding box center [0, 0] width 0 height 0
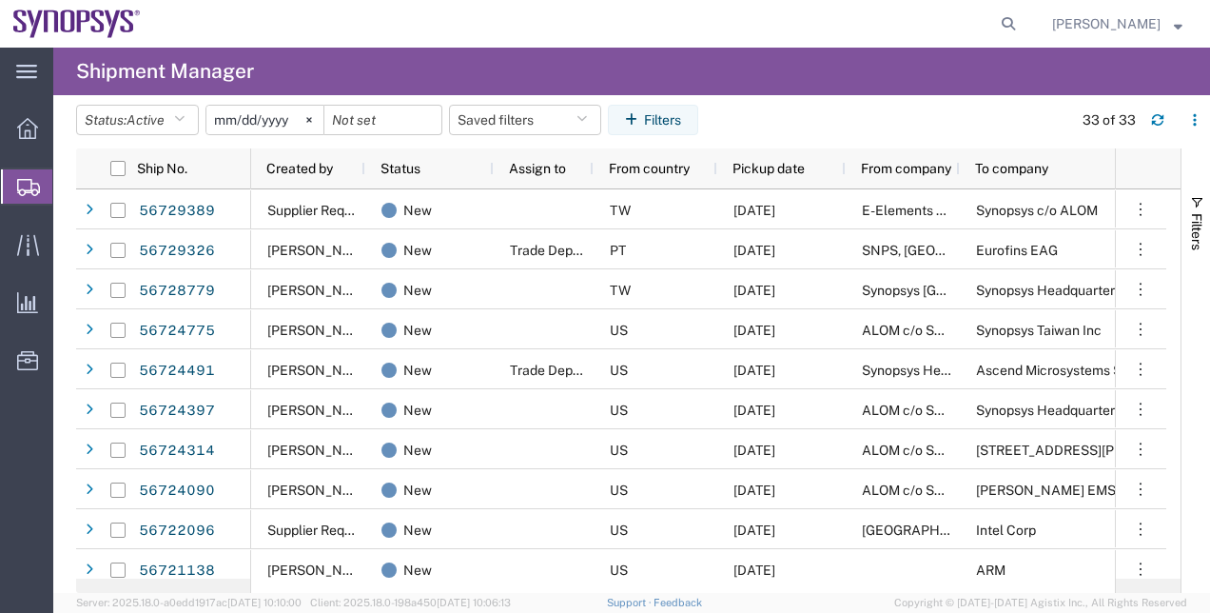
scroll to position [226, 0]
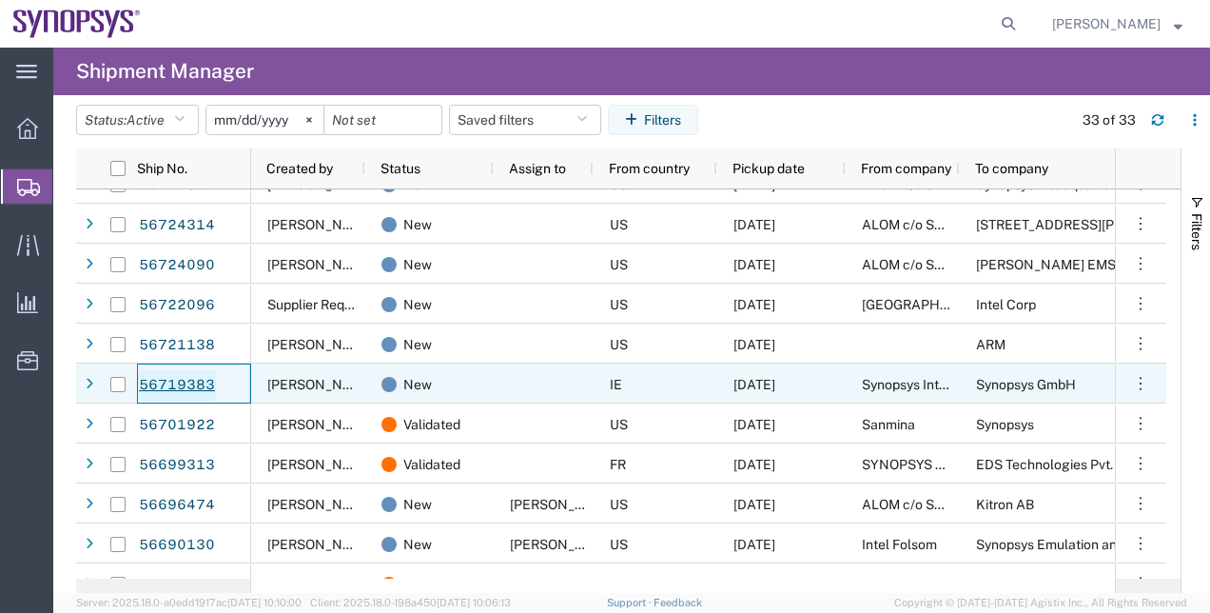
click at [186, 390] on link "56719383" at bounding box center [177, 385] width 78 height 30
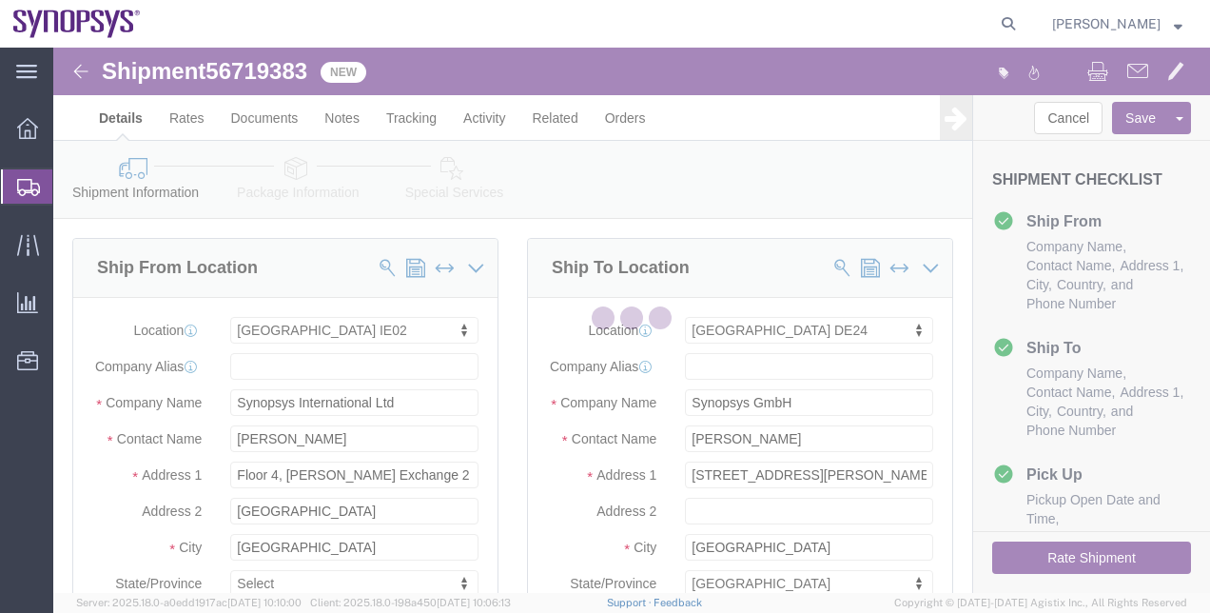
select select "63111"
select select "71411"
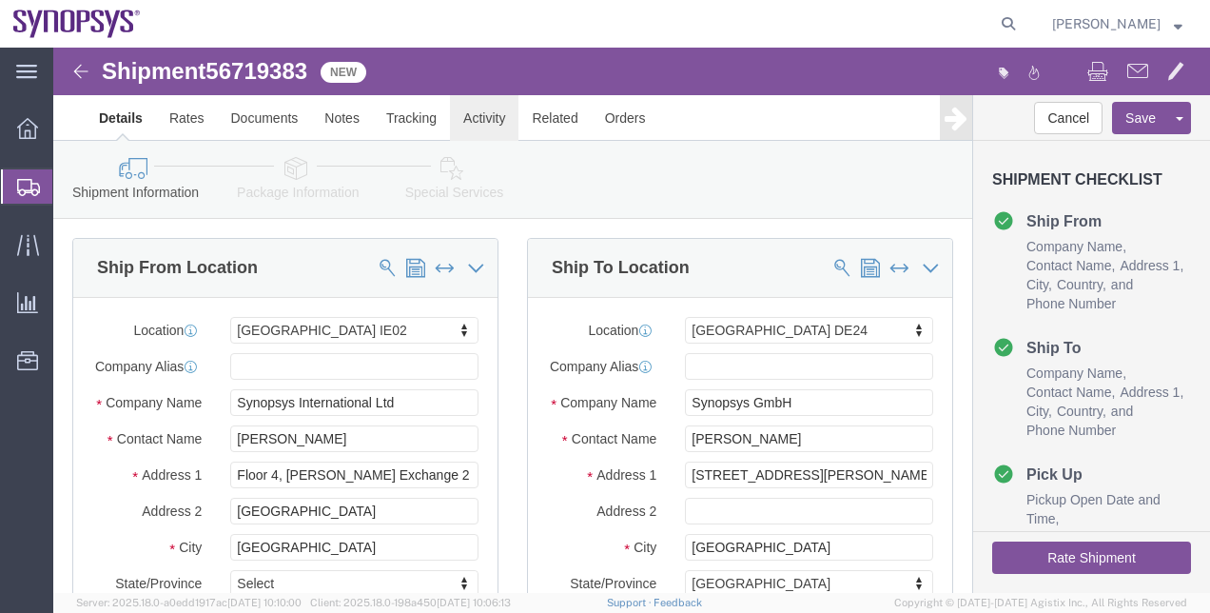
click link "Activity"
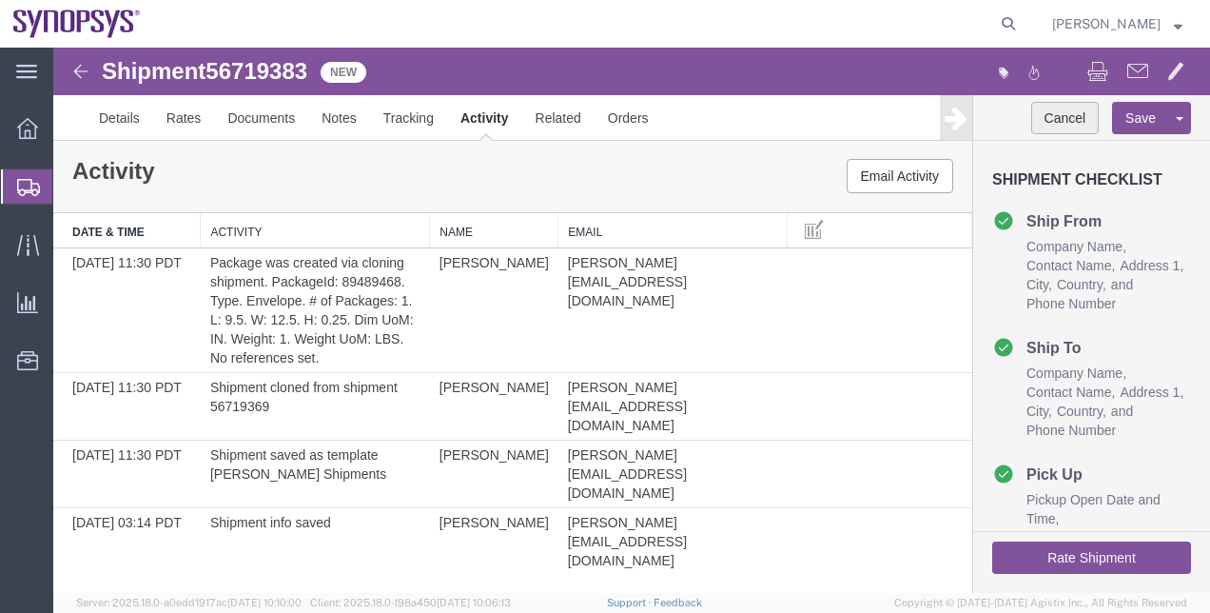
click at [1079, 118] on button "Cancel" at bounding box center [1065, 118] width 69 height 32
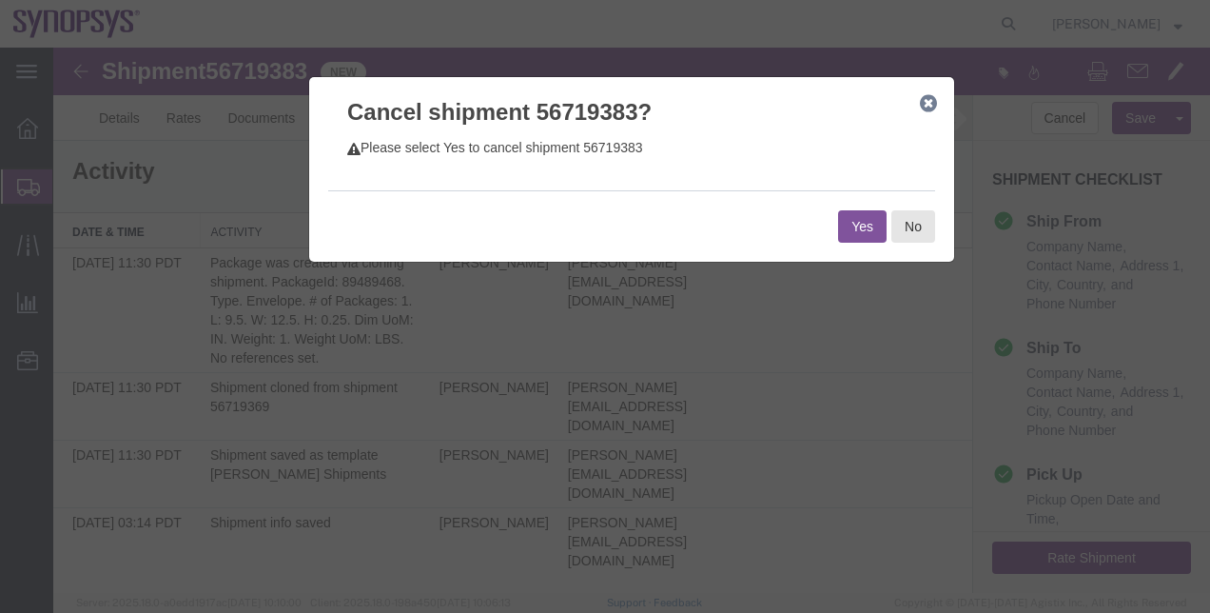
click at [864, 225] on button "Yes" at bounding box center [862, 226] width 49 height 32
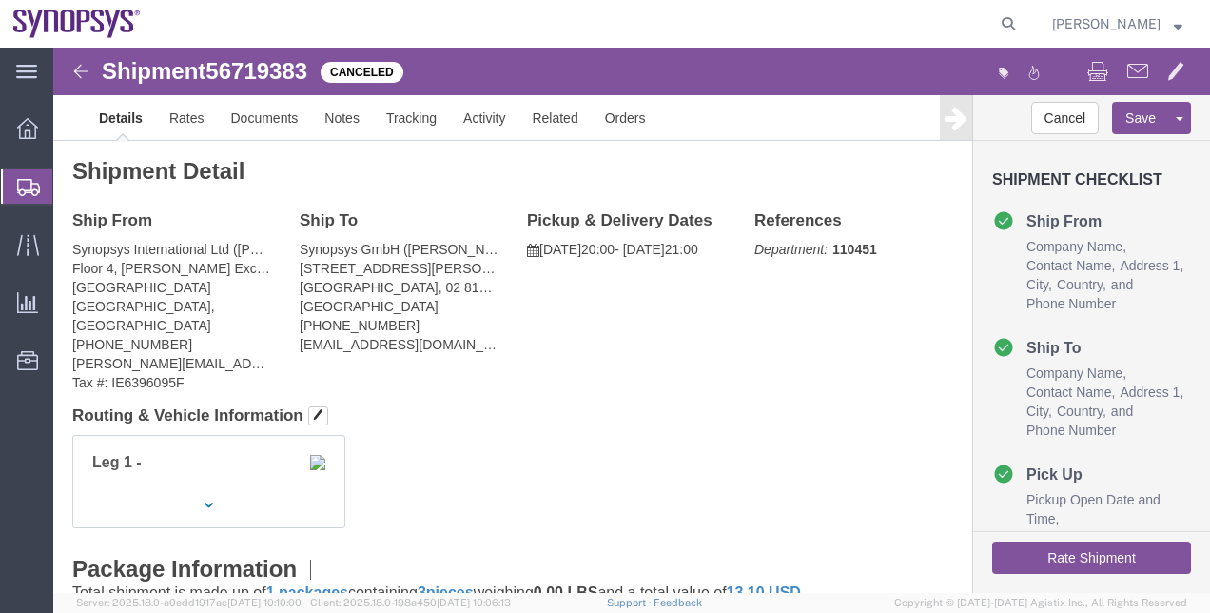
click at [0, 0] on span "Shipment Manager" at bounding box center [0, 0] width 0 height 0
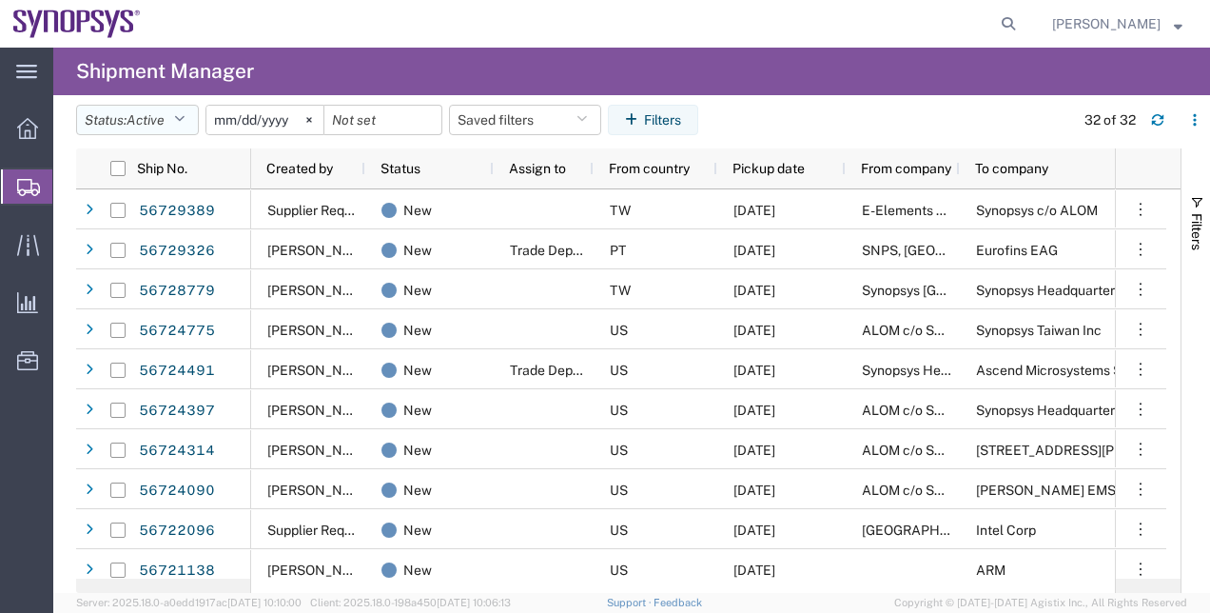
click at [177, 123] on button "Status: Active" at bounding box center [137, 120] width 123 height 30
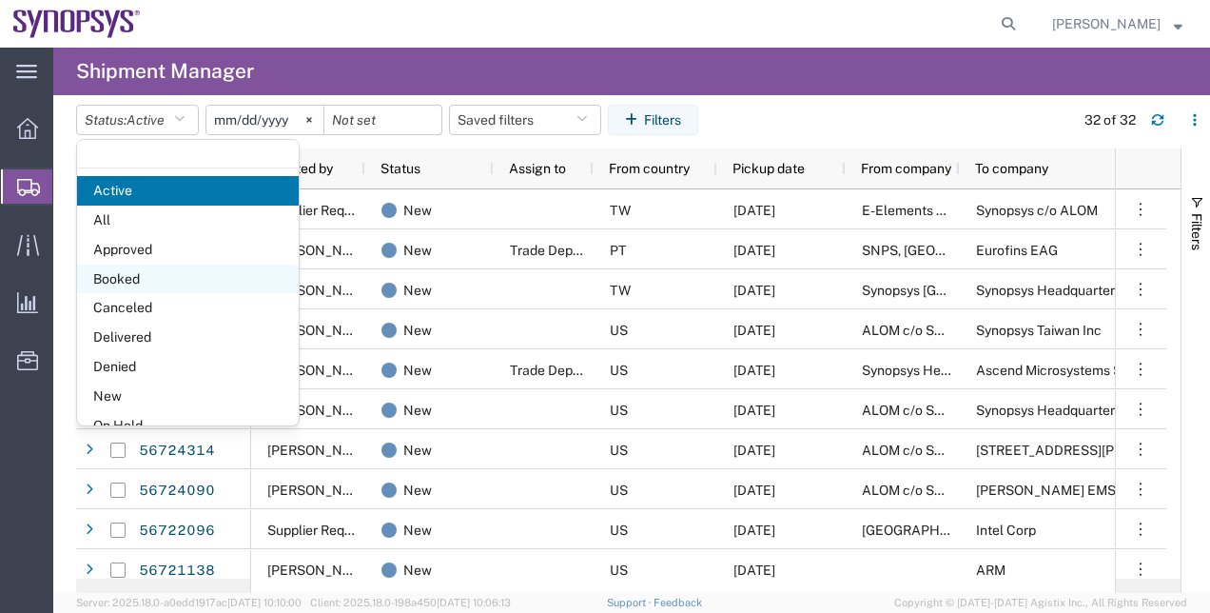
click at [205, 268] on span "Booked" at bounding box center [188, 279] width 222 height 29
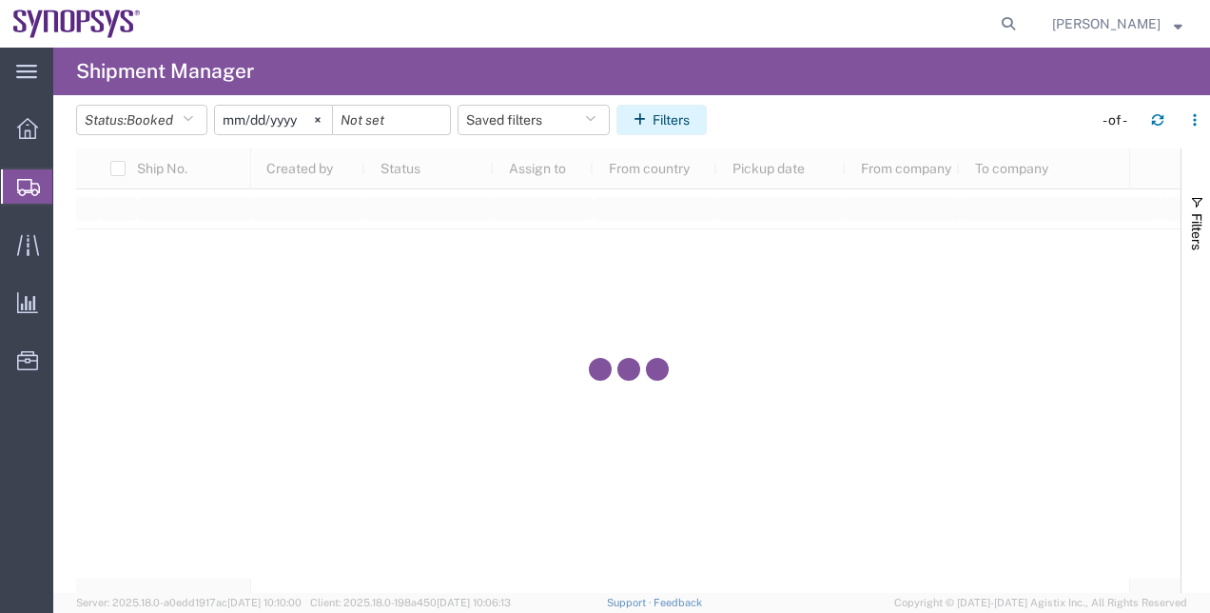
click at [685, 116] on button "Filters" at bounding box center [662, 120] width 90 height 30
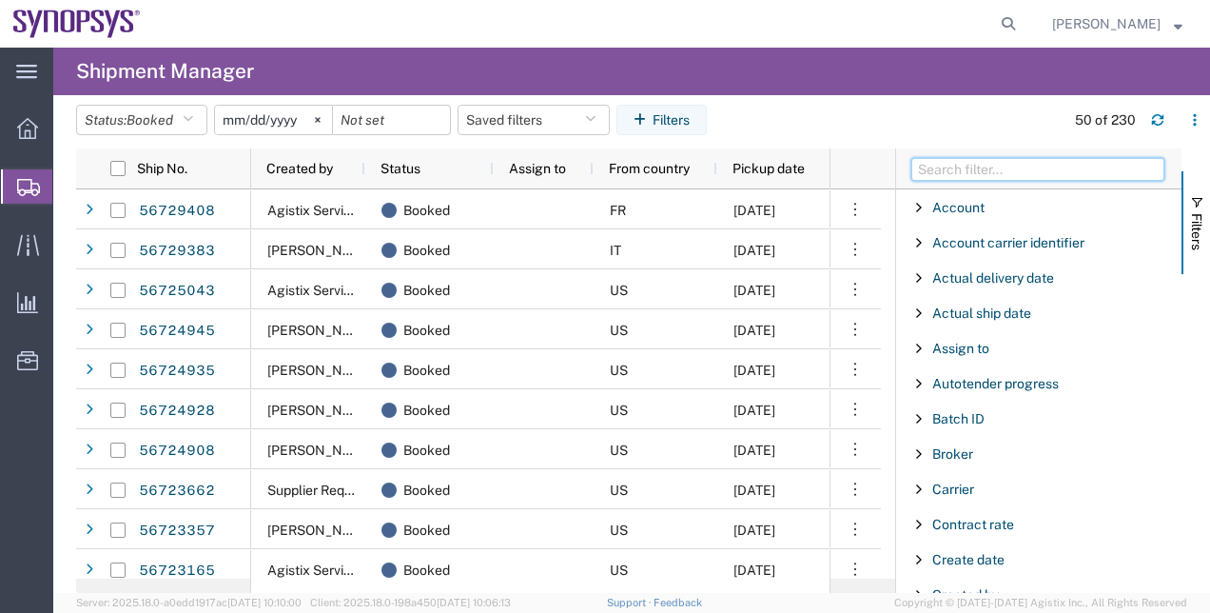
click at [956, 167] on input "Filter Columns Input" at bounding box center [1038, 169] width 253 height 23
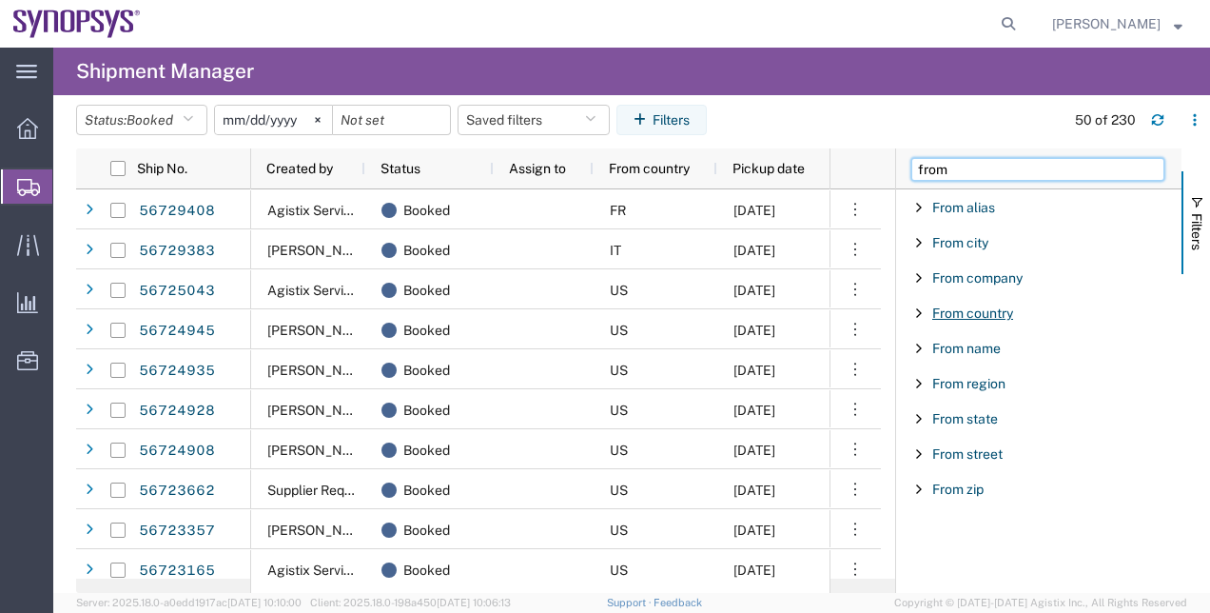
type input "from"
click at [984, 314] on span "From country" at bounding box center [972, 312] width 81 height 15
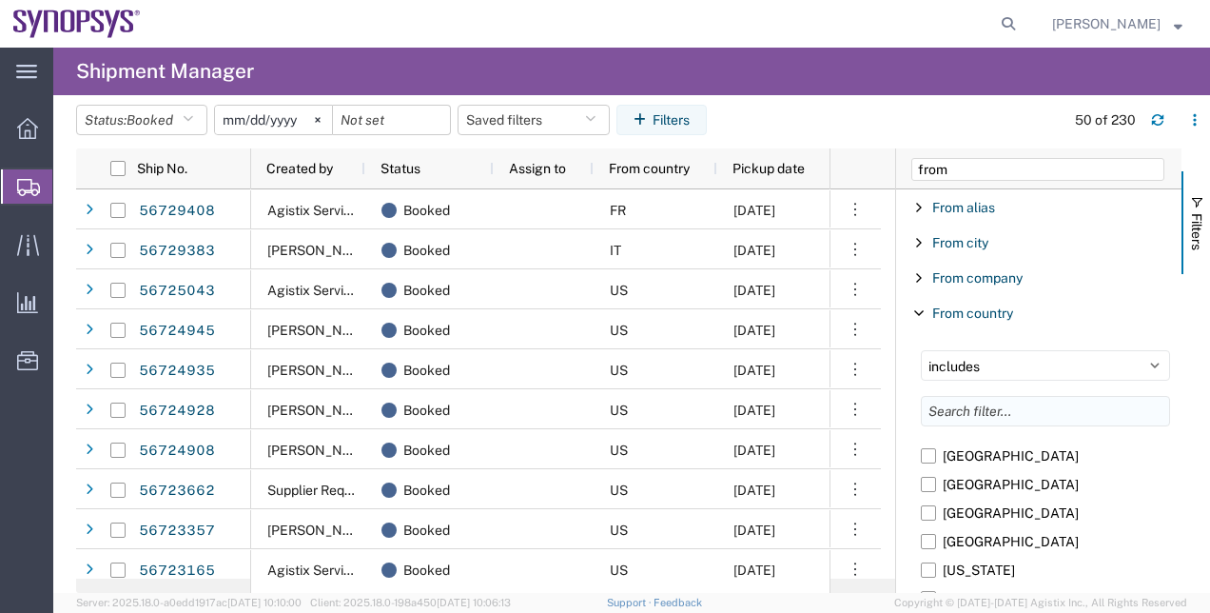
click at [970, 413] on input "Filter List 9 Filters" at bounding box center [1045, 411] width 249 height 30
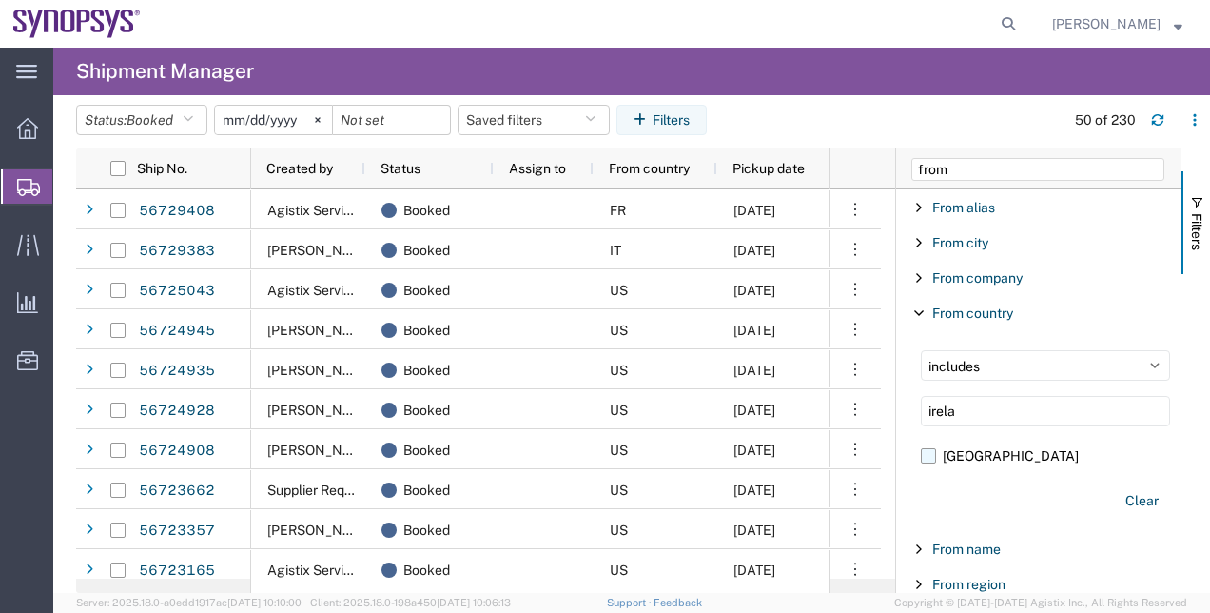
type input "irela"
click at [937, 456] on label "Ireland" at bounding box center [1045, 456] width 249 height 29
click at [0, 0] on input "Ireland" at bounding box center [0, 0] width 0 height 0
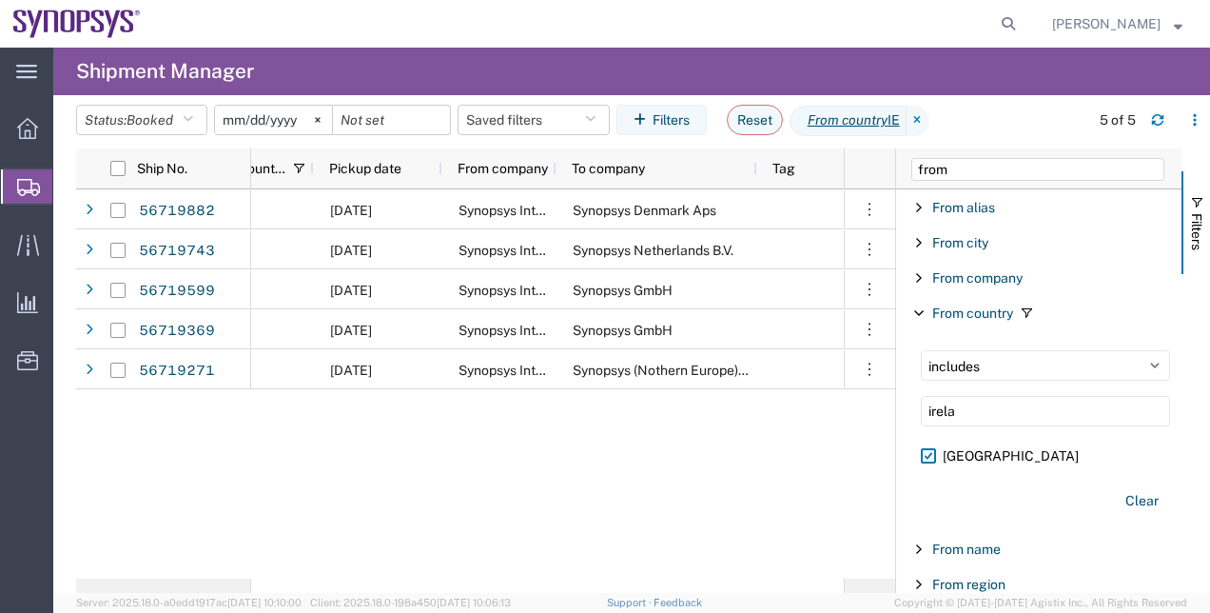
scroll to position [0, 483]
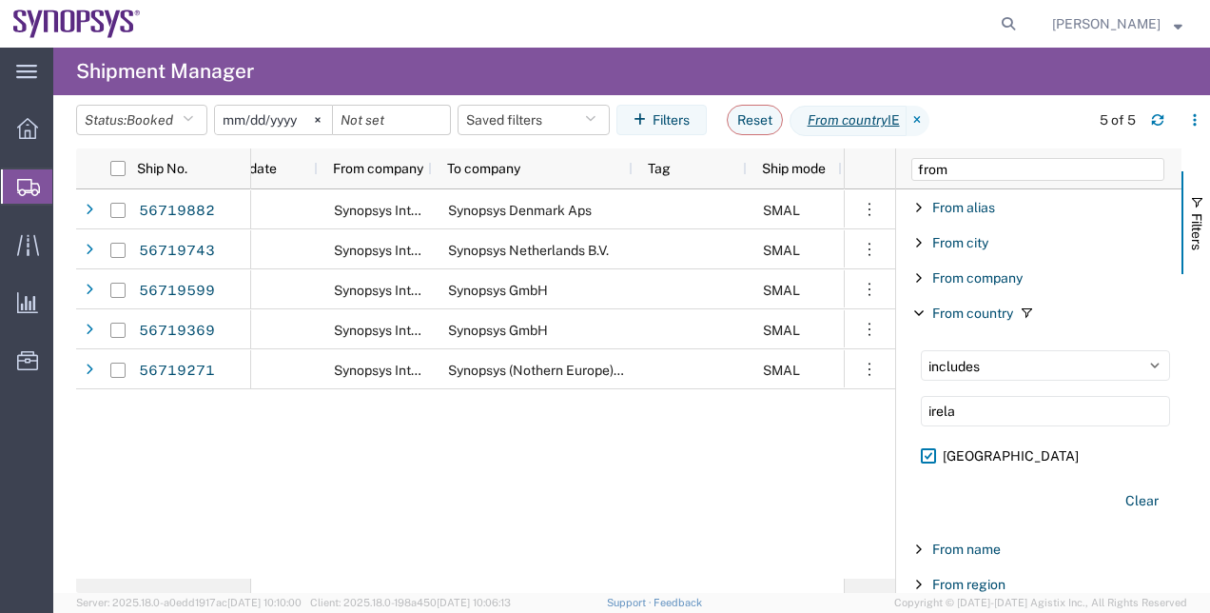
click at [316, 484] on div "IE 09/04/2025 Synopsys International Ltd Synopsys Denmark Aps SMAL Dublin IE02 …" at bounding box center [547, 383] width 593 height 389
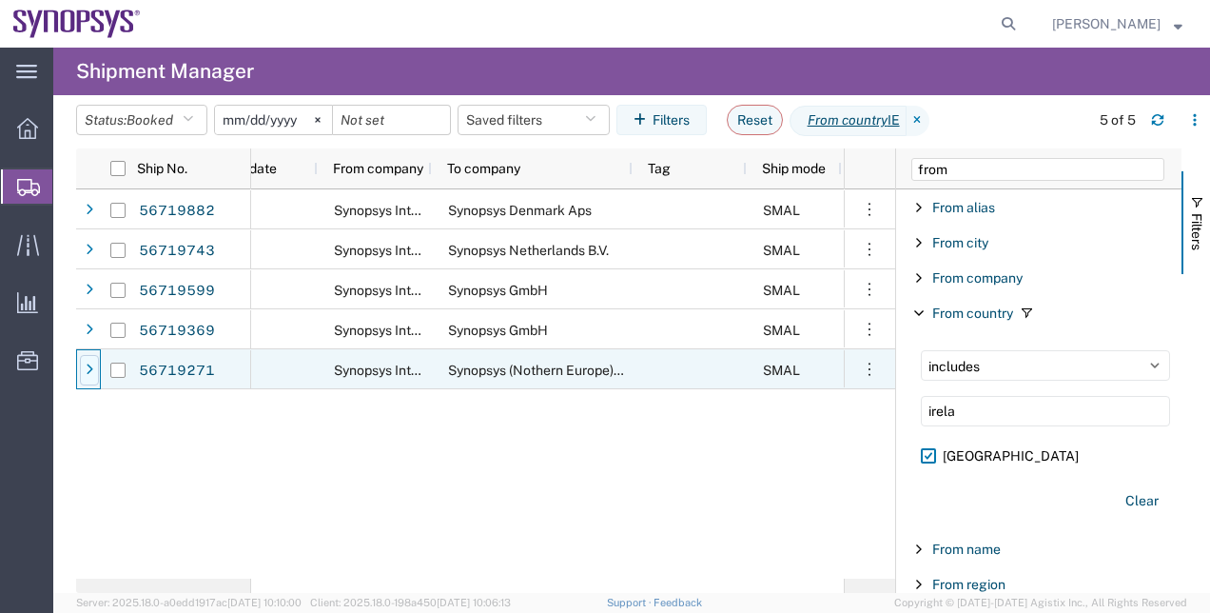
click at [87, 361] on div at bounding box center [89, 370] width 19 height 30
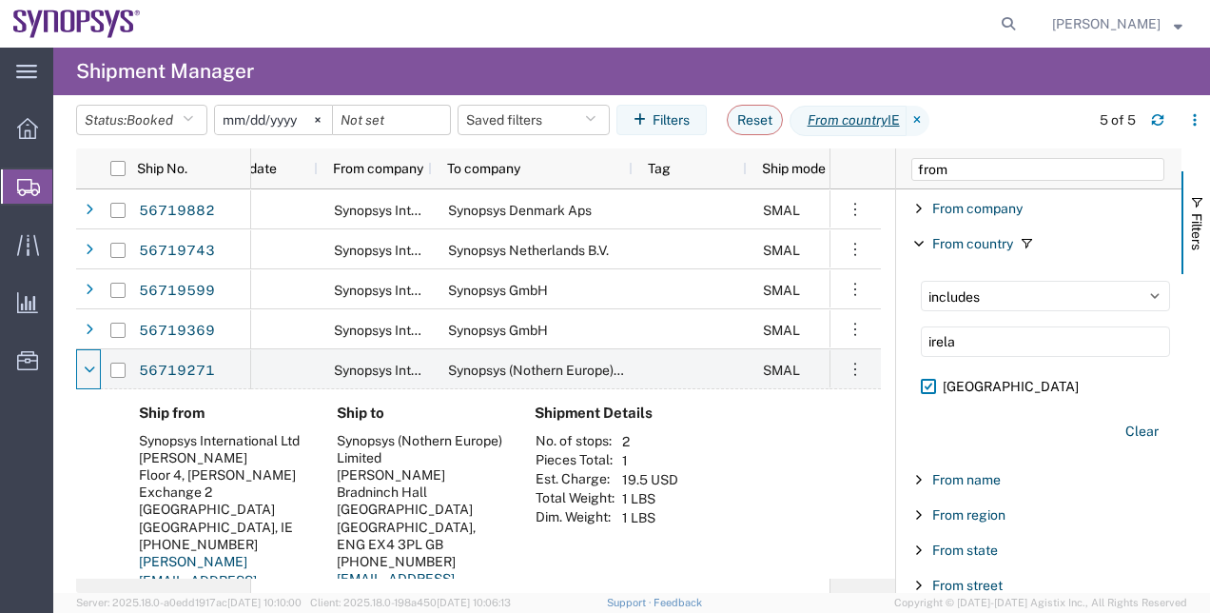
scroll to position [29, 0]
click at [91, 363] on icon at bounding box center [89, 369] width 11 height 13
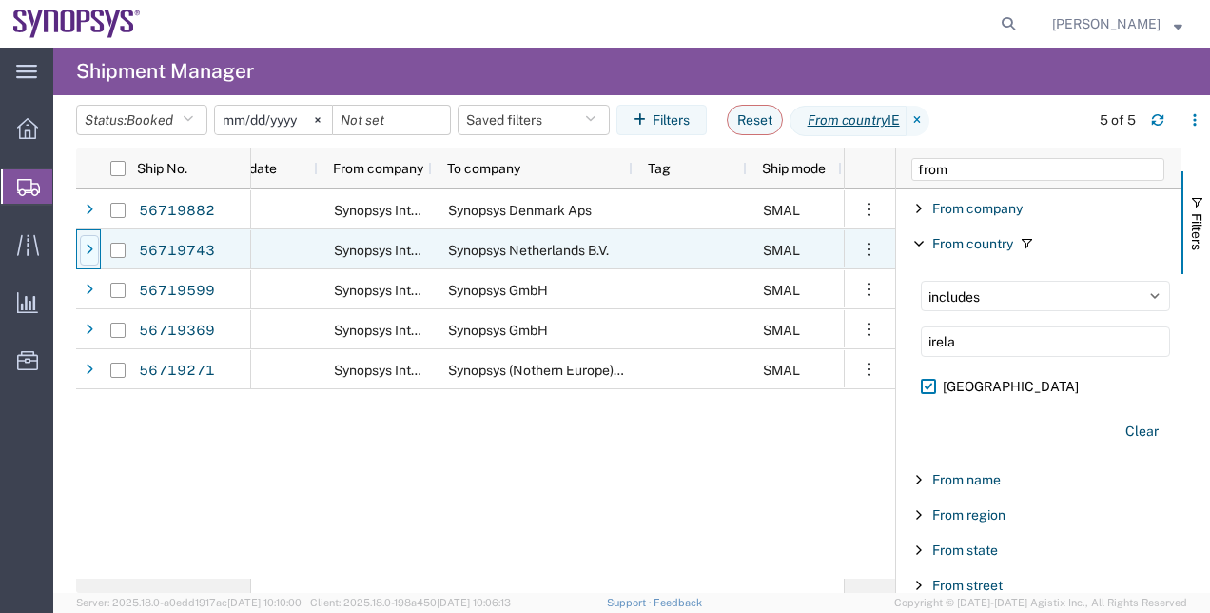
click at [91, 255] on icon at bounding box center [90, 250] width 8 height 13
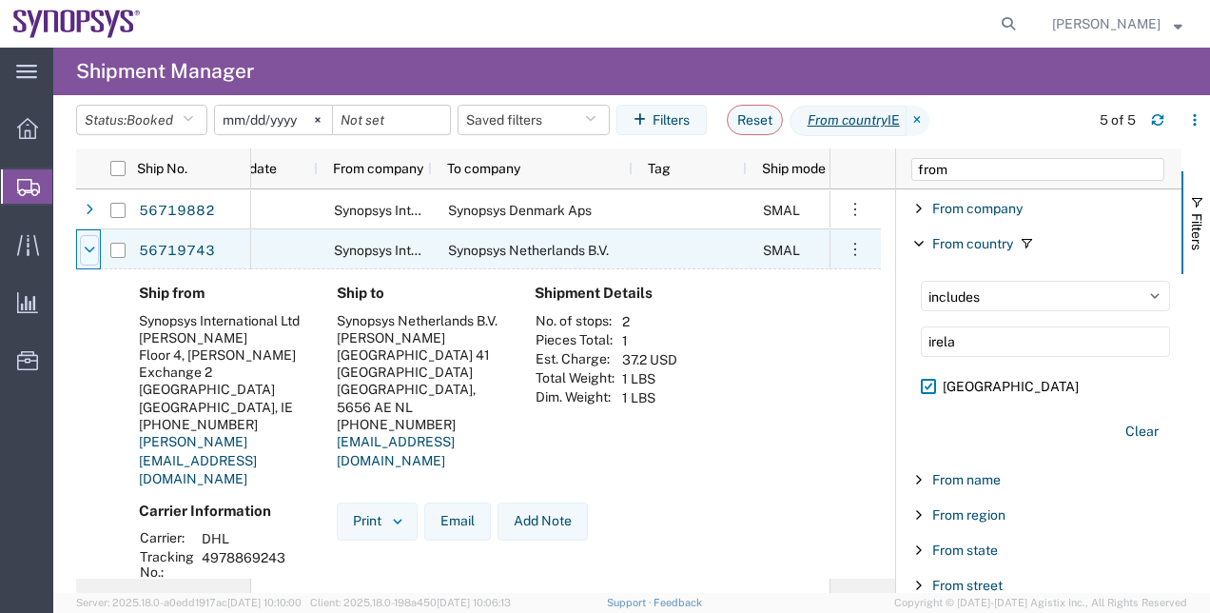
click at [88, 251] on icon at bounding box center [89, 250] width 11 height 13
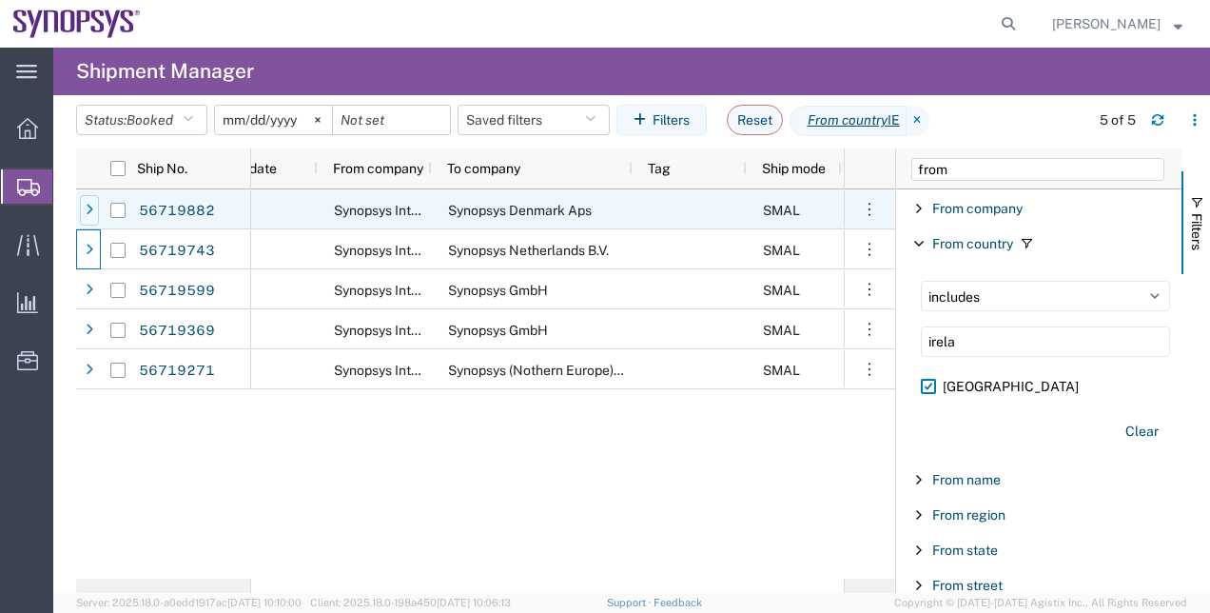
click at [84, 201] on div at bounding box center [89, 210] width 19 height 30
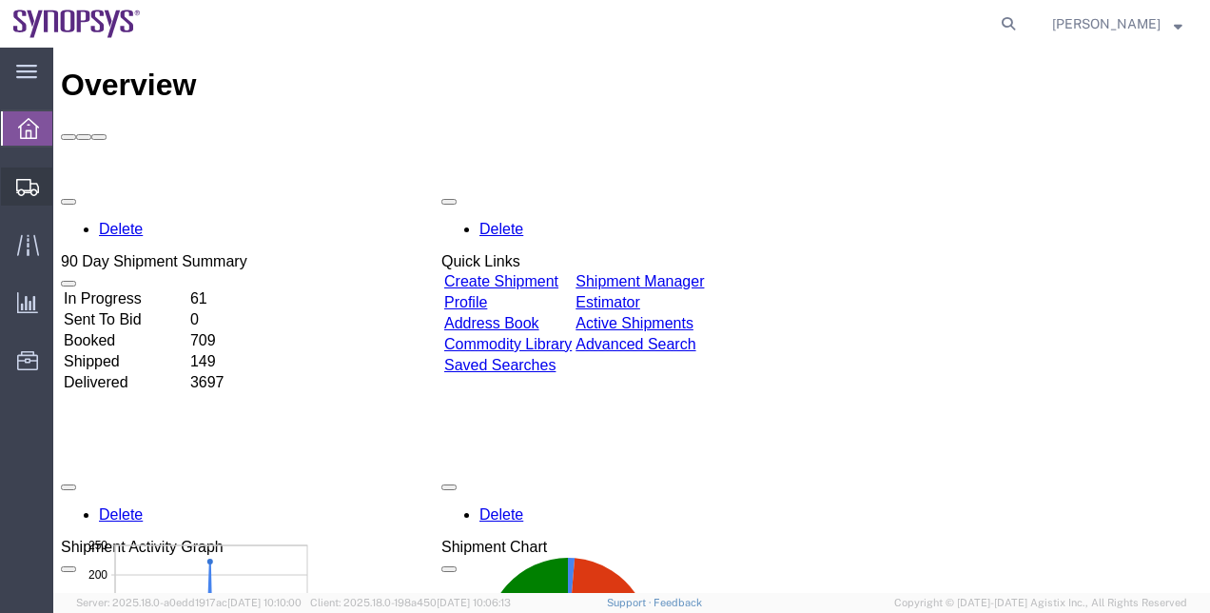
click at [0, 0] on span "Shipment Manager" at bounding box center [0, 0] width 0 height 0
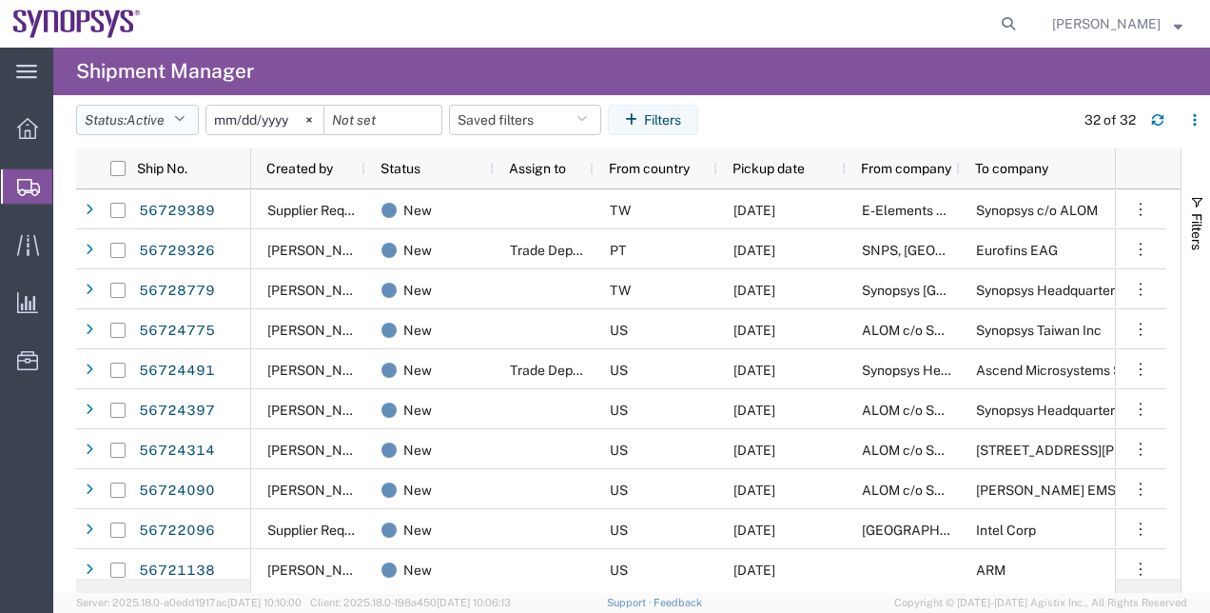
click at [175, 120] on button "Status: Active" at bounding box center [137, 120] width 123 height 30
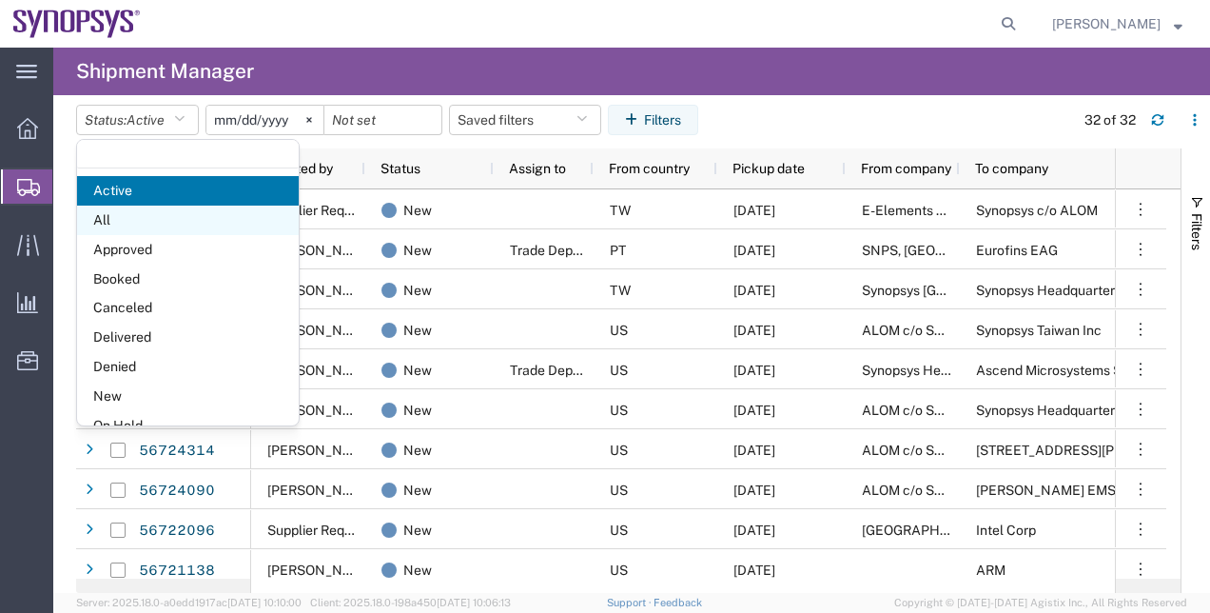
click at [164, 211] on span "All" at bounding box center [188, 220] width 222 height 29
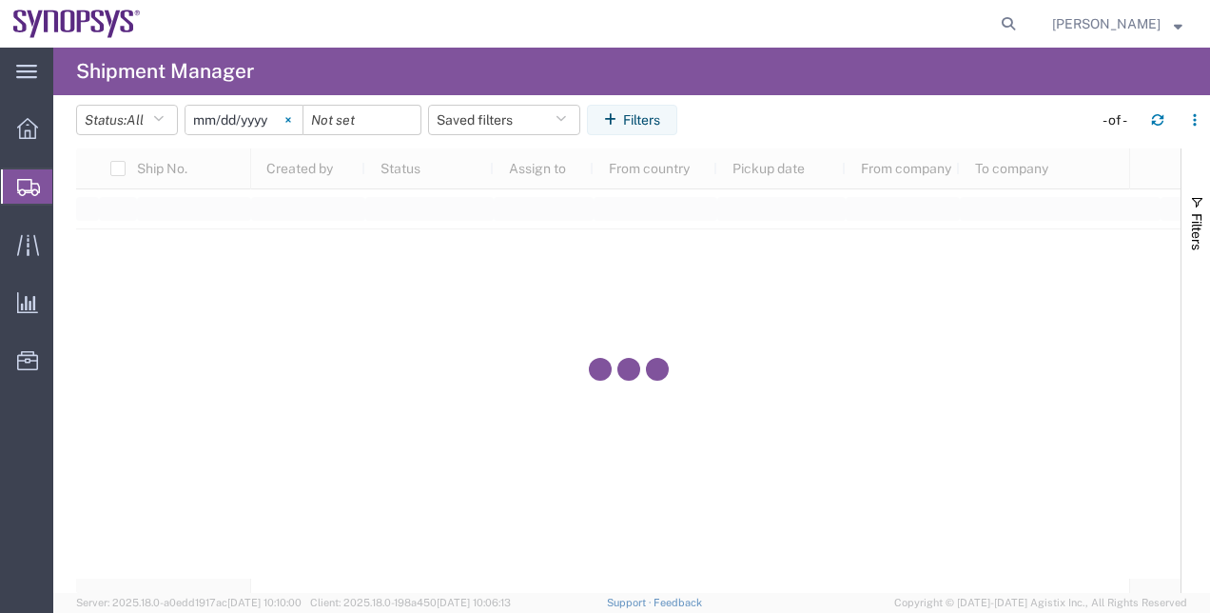
click at [296, 126] on svg-icon at bounding box center [288, 120] width 29 height 29
click at [632, 106] on button "Filters" at bounding box center [632, 120] width 90 height 30
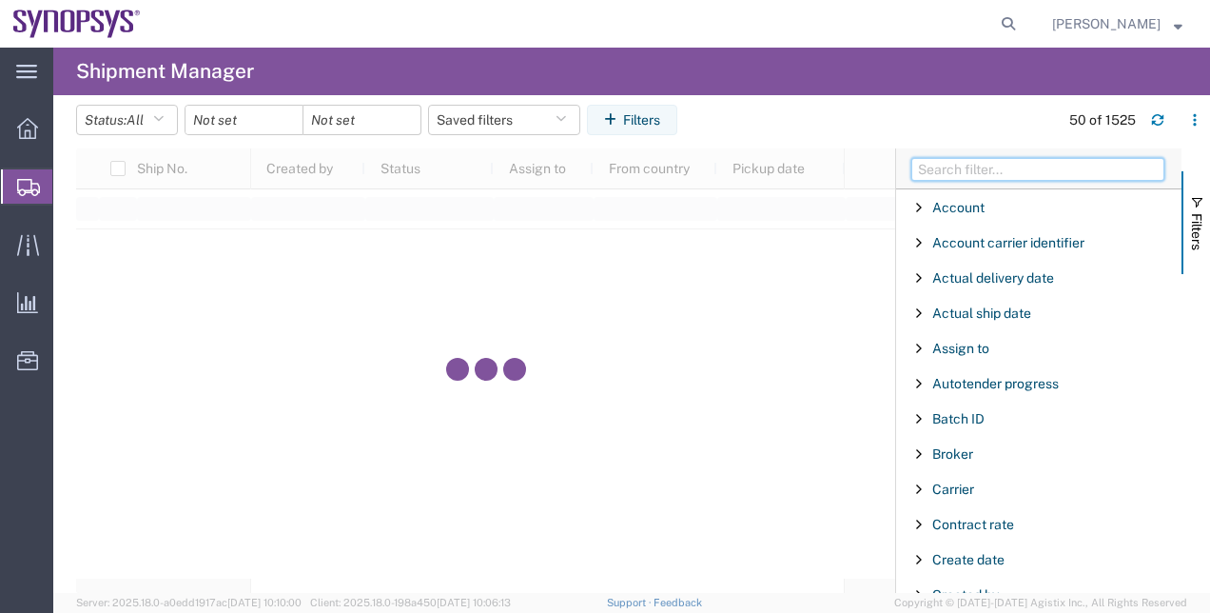
click at [1001, 164] on input "Filter Columns Input" at bounding box center [1038, 169] width 253 height 23
type input "c"
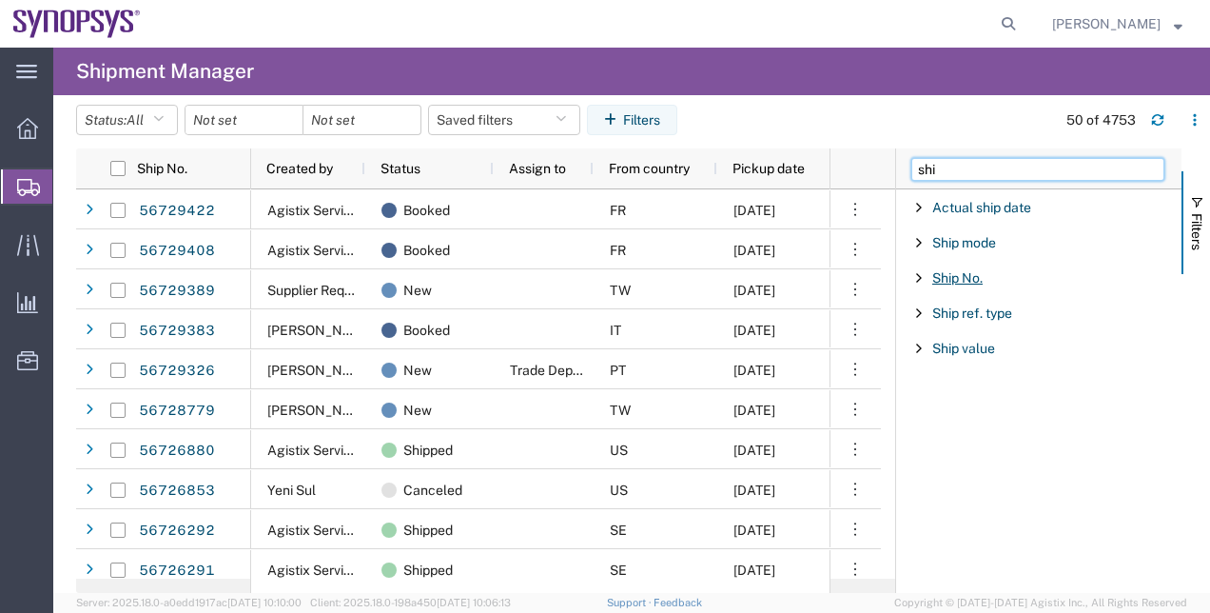
type input "shi"
click at [944, 279] on span "Ship No." at bounding box center [957, 277] width 50 height 15
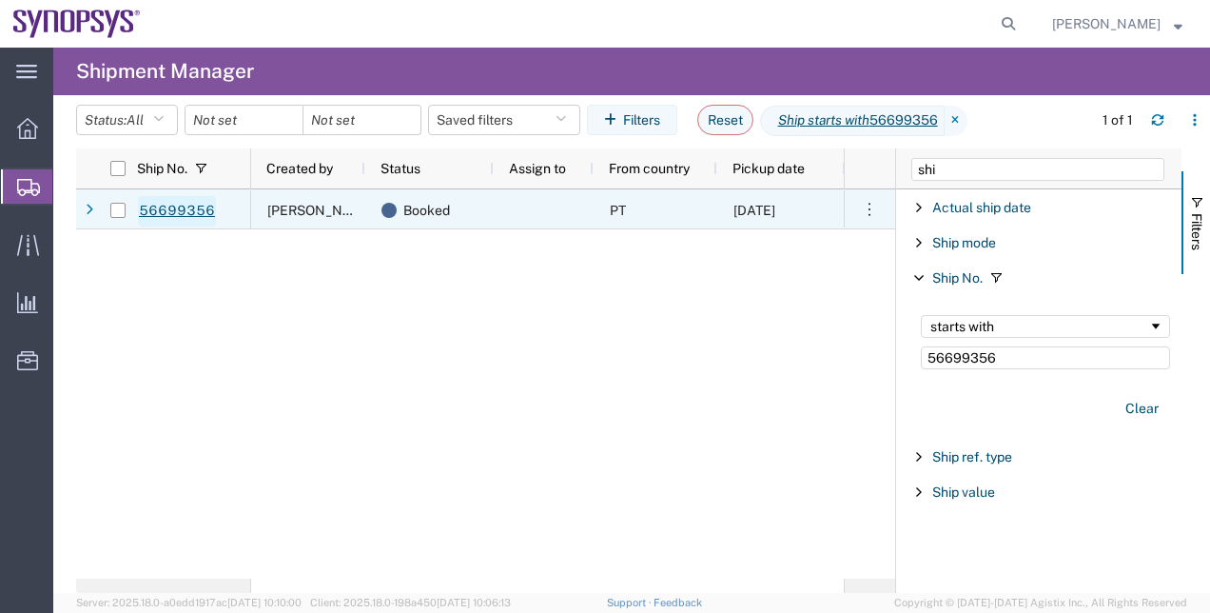
type input "56699356"
click at [190, 214] on link "56699356" at bounding box center [177, 211] width 78 height 30
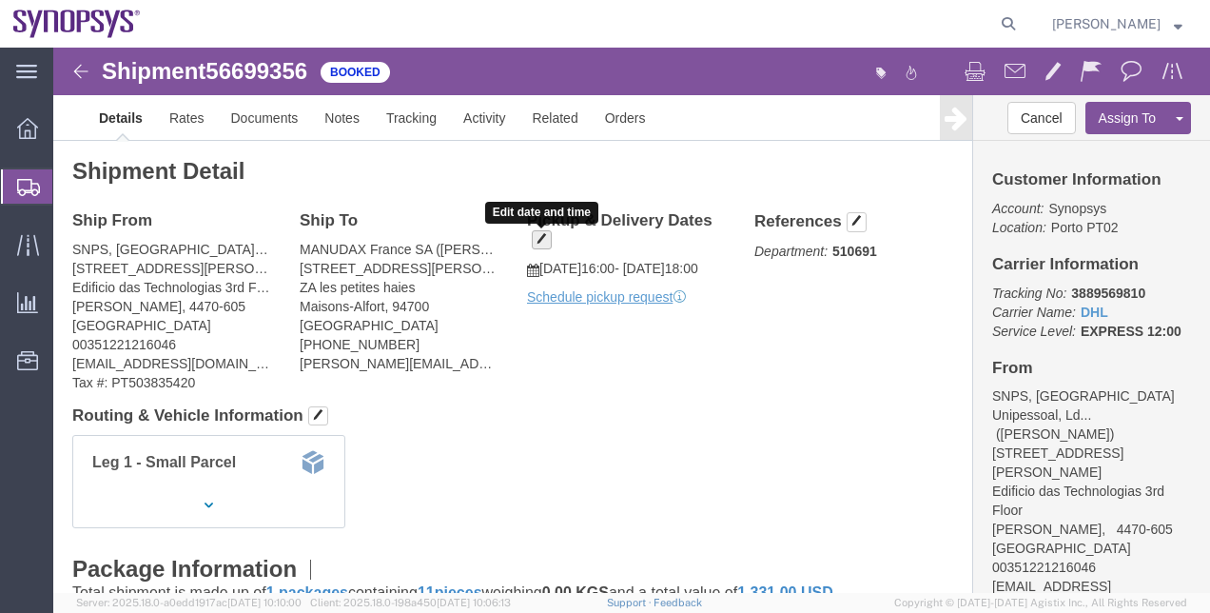
click button "button"
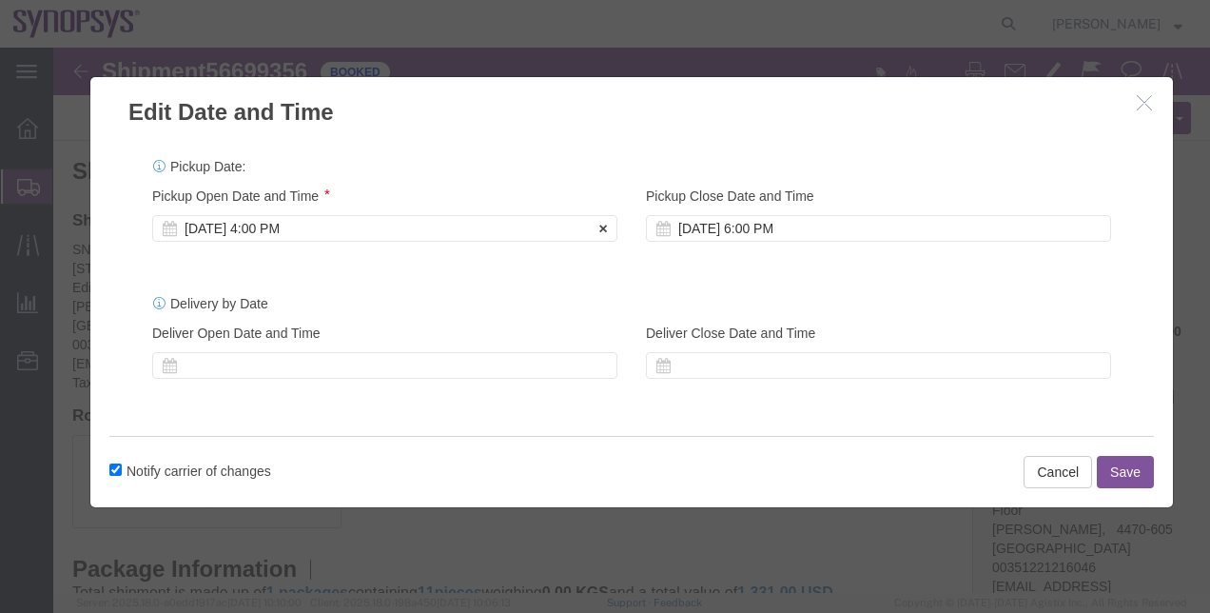
click div "Sep 03 2025 4:00 PM"
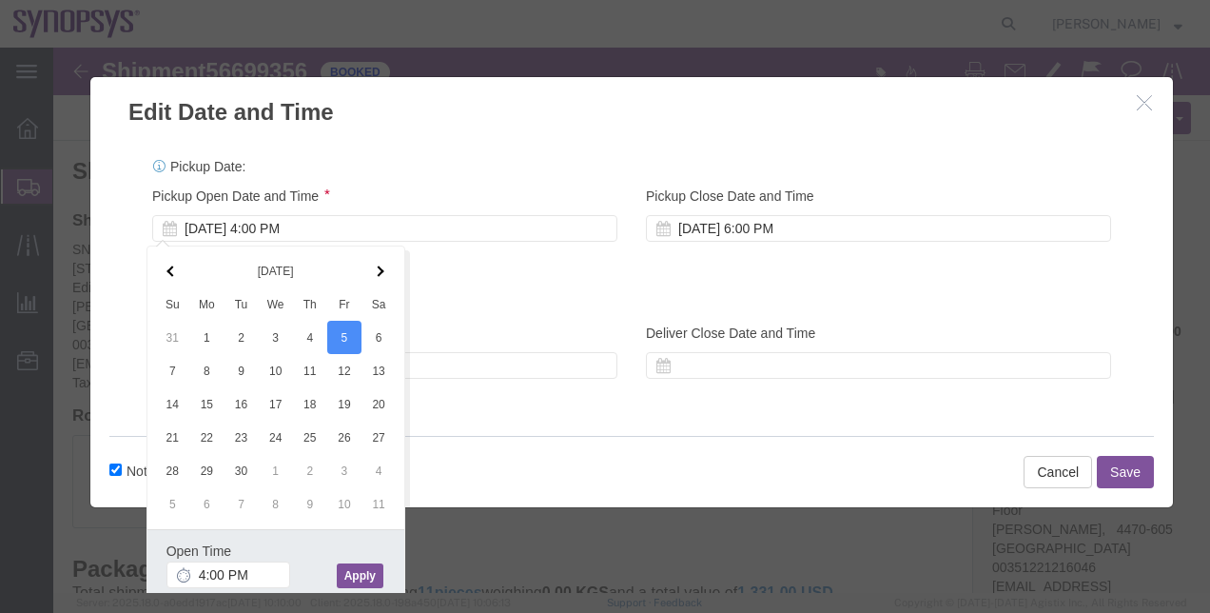
click button "Apply"
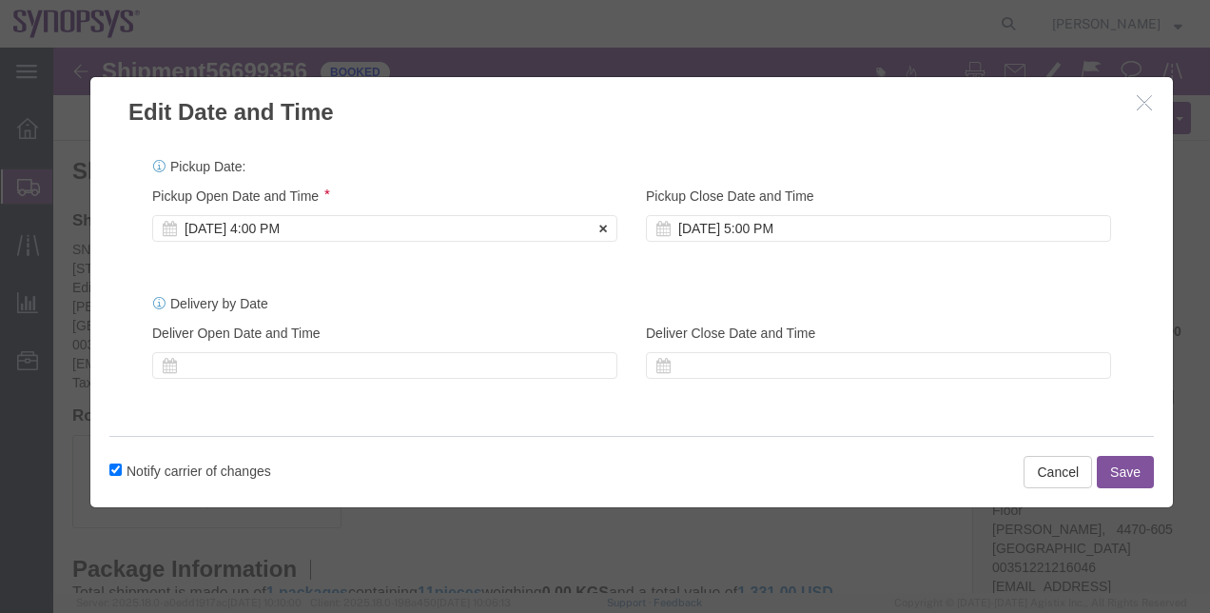
click div "Sep 05 2025 4:00 PM"
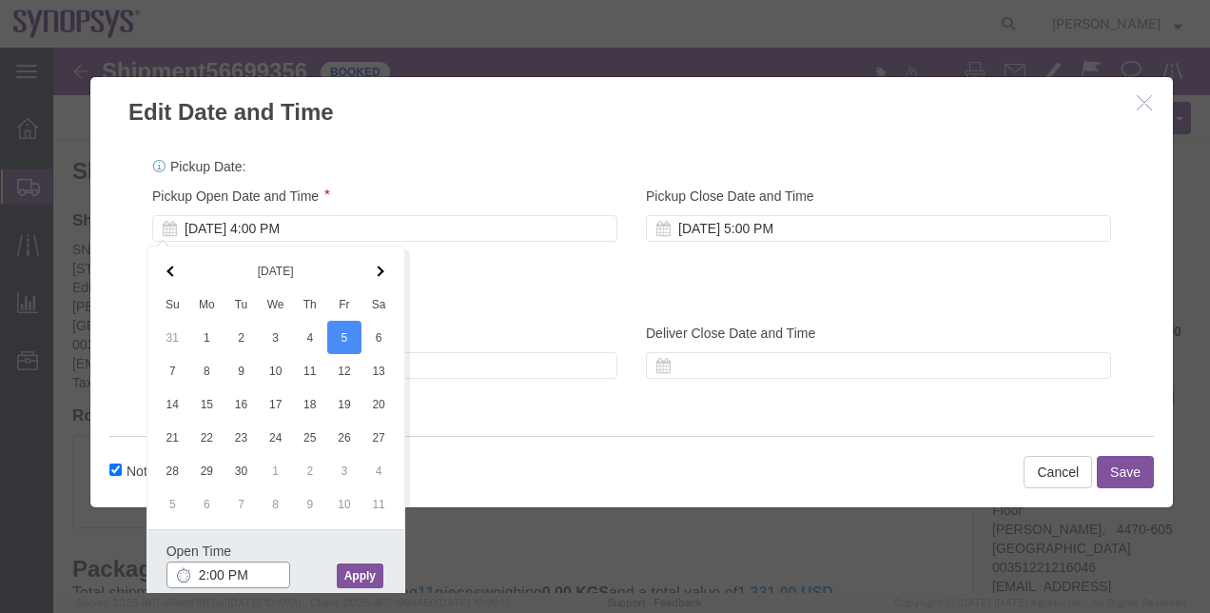
type input "2:00 PM"
click button "Apply"
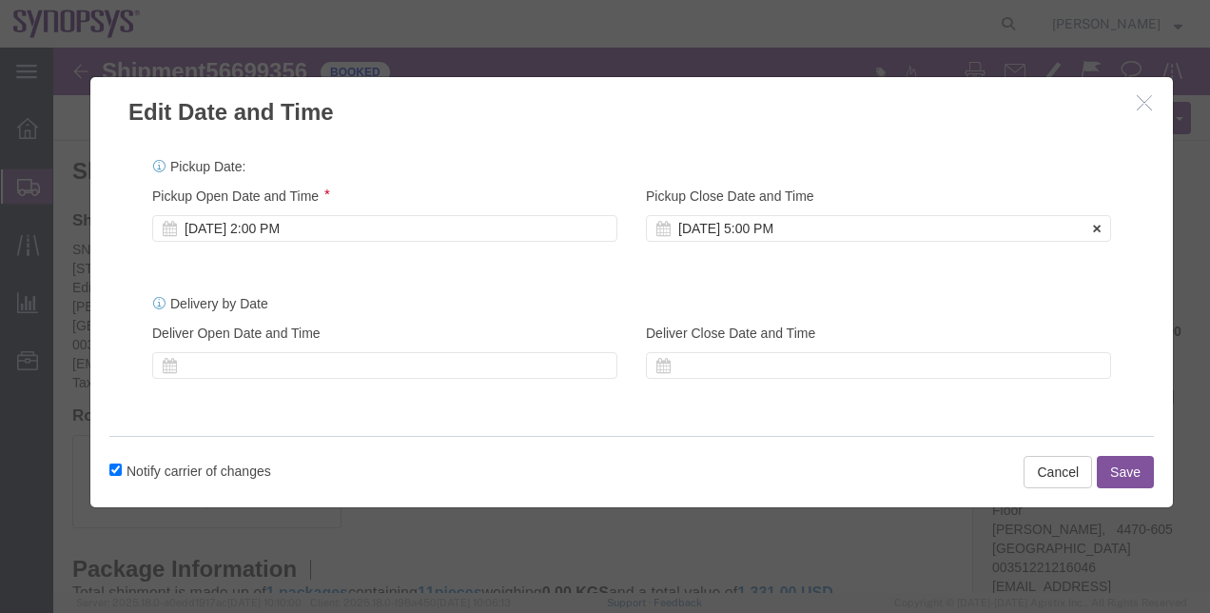
click div "Sep 05 2025 5:00 PM"
click div "Pickup Date: Pickup Start Date Pickup Start Time Pickup Open Date and Time Sep …"
click button "Save"
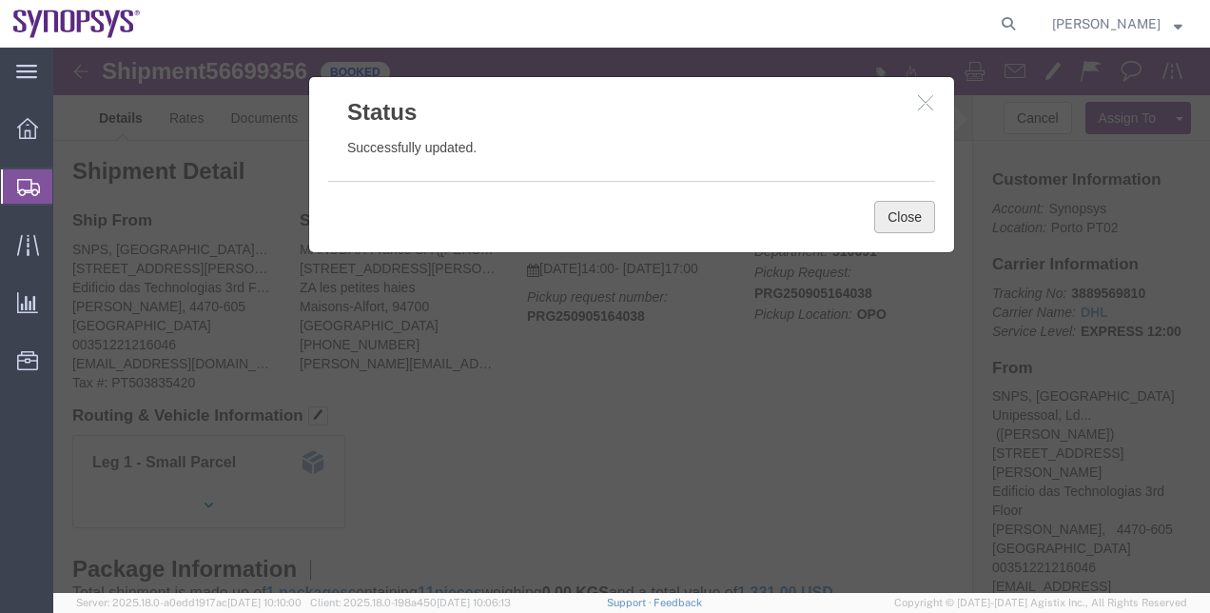
click button "Close"
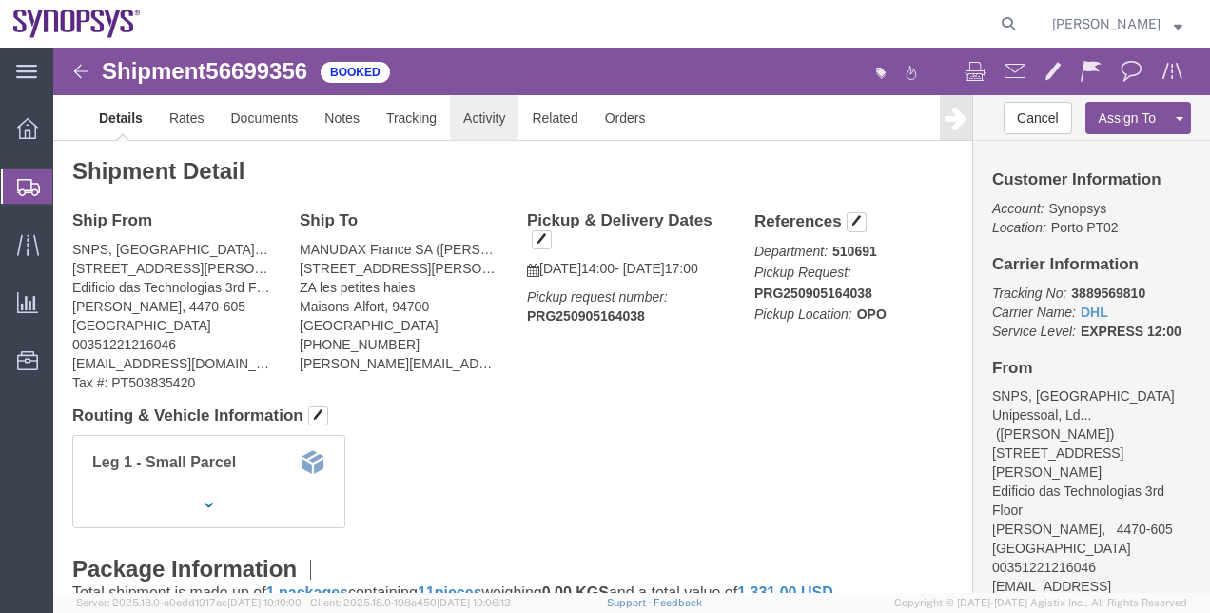
click link "Activity"
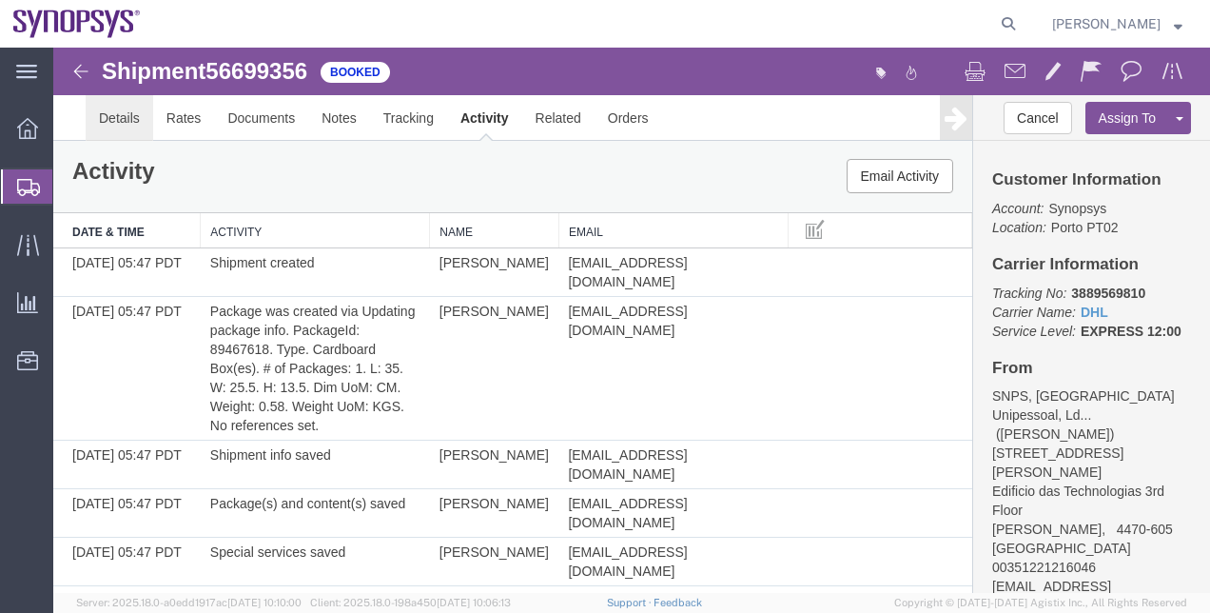
click at [111, 108] on link "Details" at bounding box center [120, 118] width 68 height 46
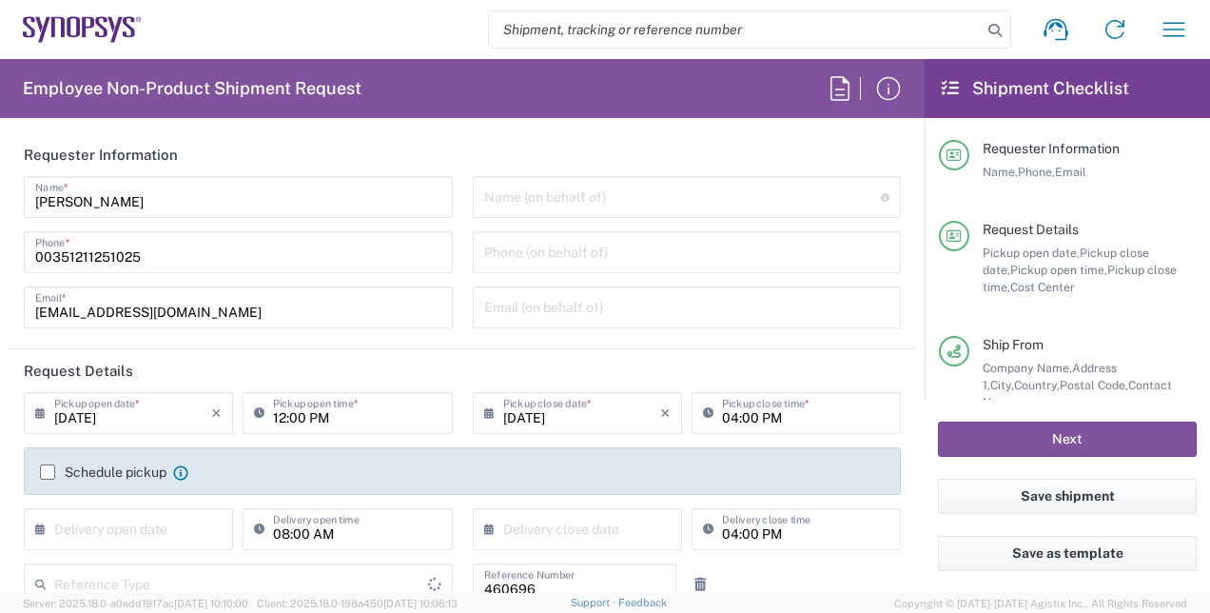
type input "Department"
type input "PT90, Operations 460696"
type input "Delivered at Place"
type input "[GEOGRAPHIC_DATA]"
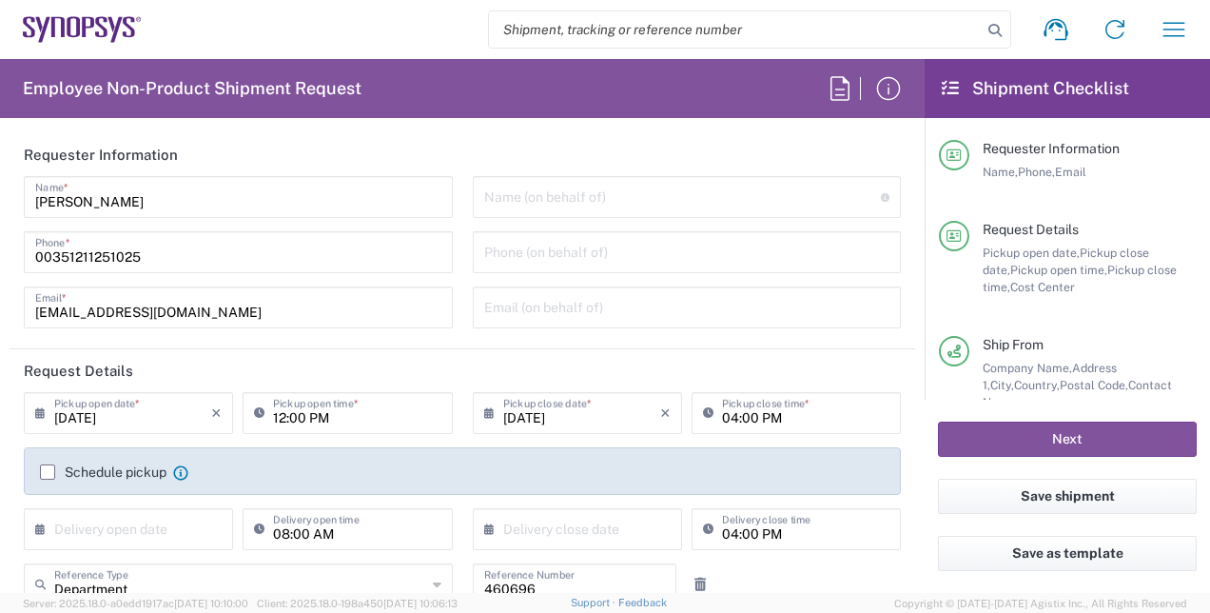
scroll to position [30, 0]
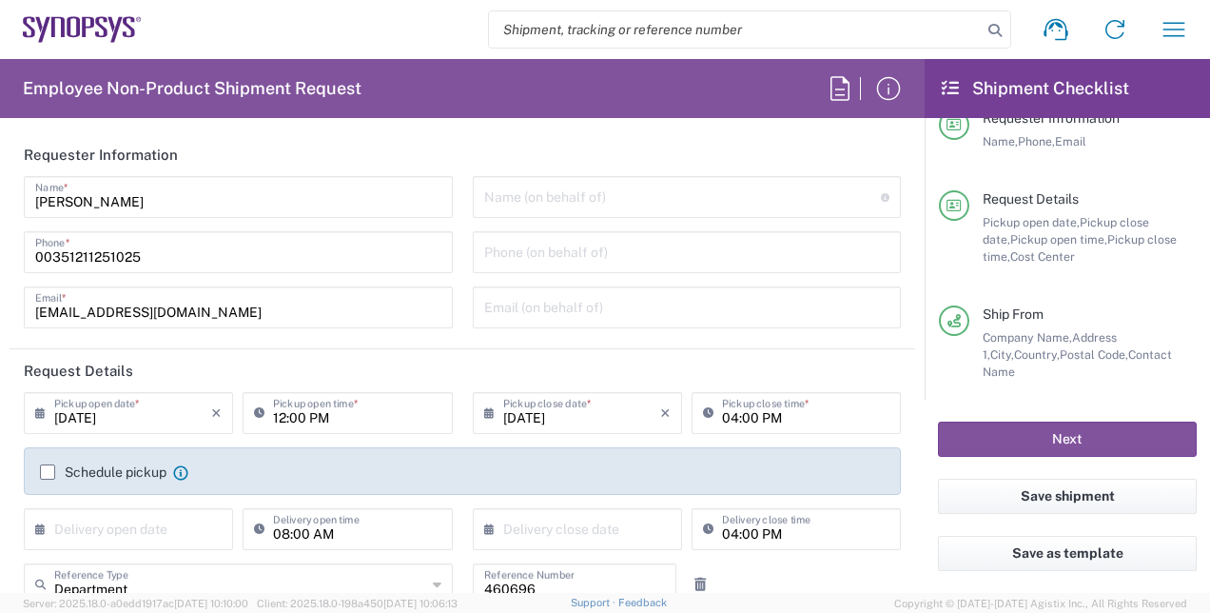
type input "Lisbon PT01"
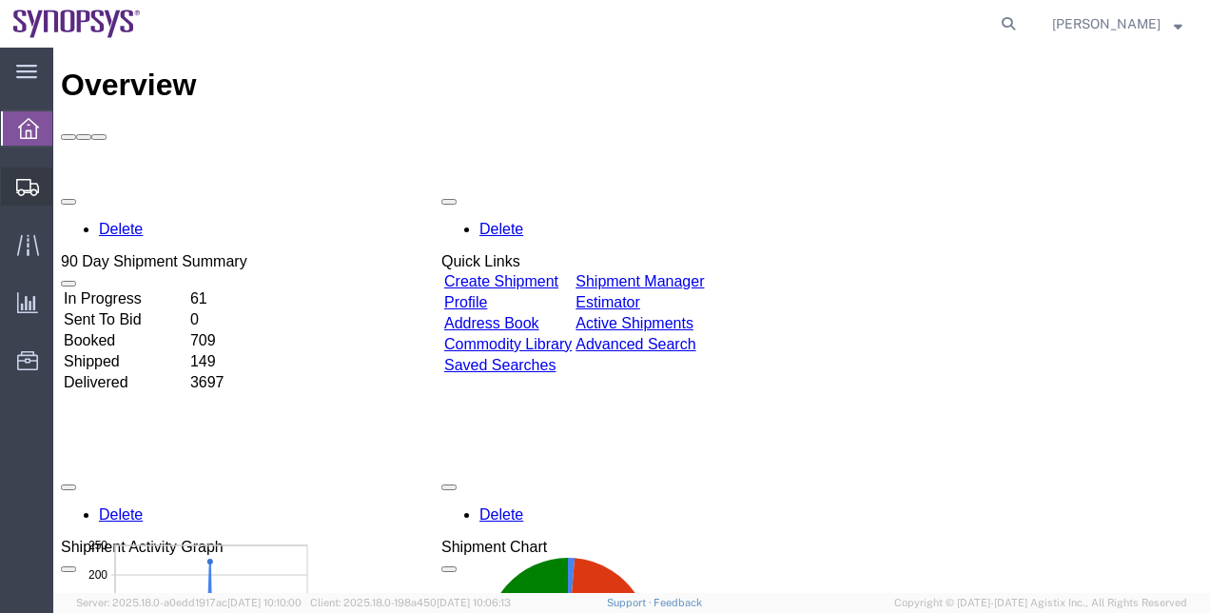
click at [0, 0] on span "Shipment Manager" at bounding box center [0, 0] width 0 height 0
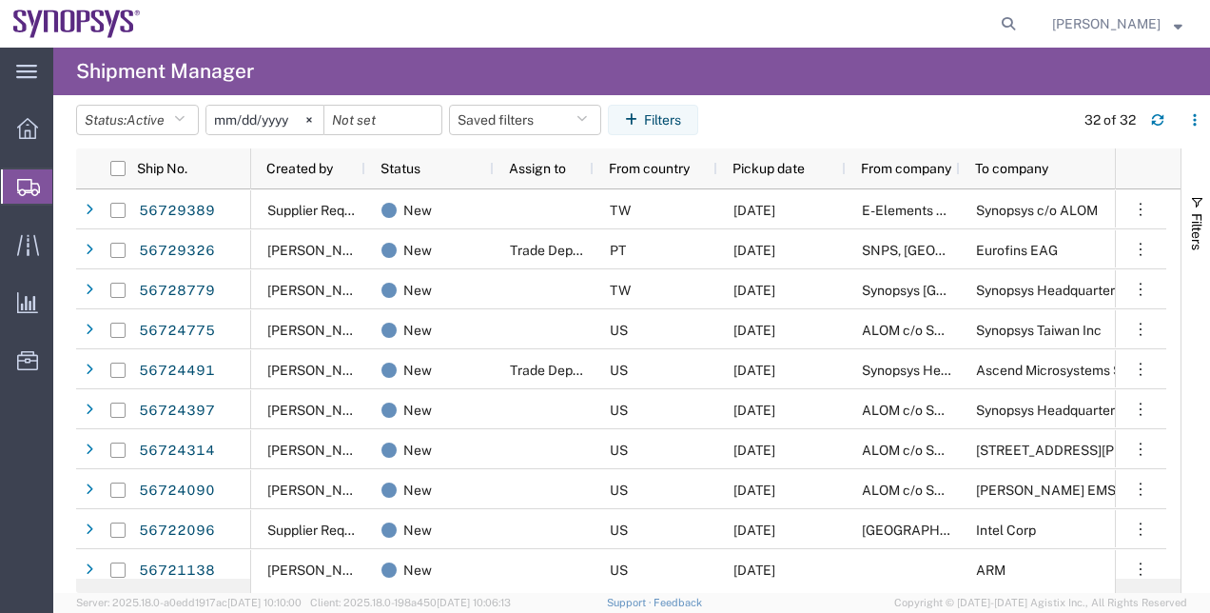
click at [770, 80] on agx-page-header "Shipment Manager" at bounding box center [631, 72] width 1157 height 48
